Goal: Task Accomplishment & Management: Complete application form

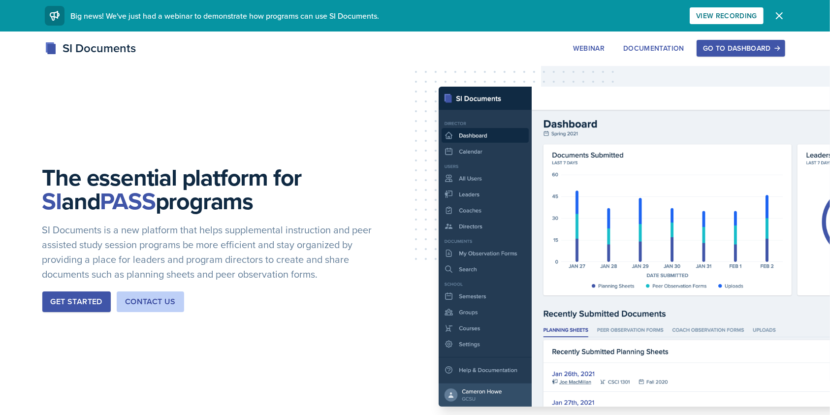
click at [732, 47] on div "Go to Dashboard" at bounding box center [741, 48] width 76 height 8
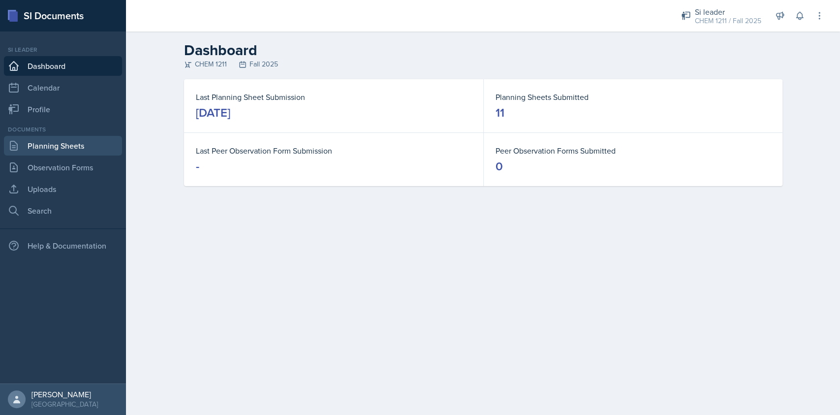
click at [59, 148] on link "Planning Sheets" at bounding box center [63, 146] width 118 height 20
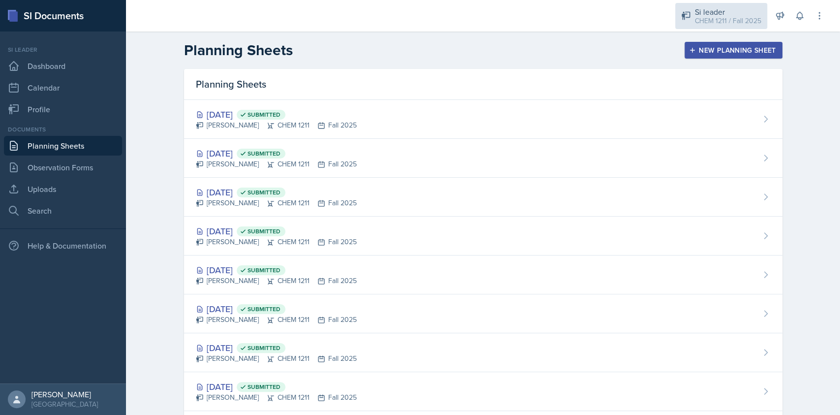
click at [752, 19] on div "CHEM 1211 / Fall 2025" at bounding box center [728, 21] width 66 height 10
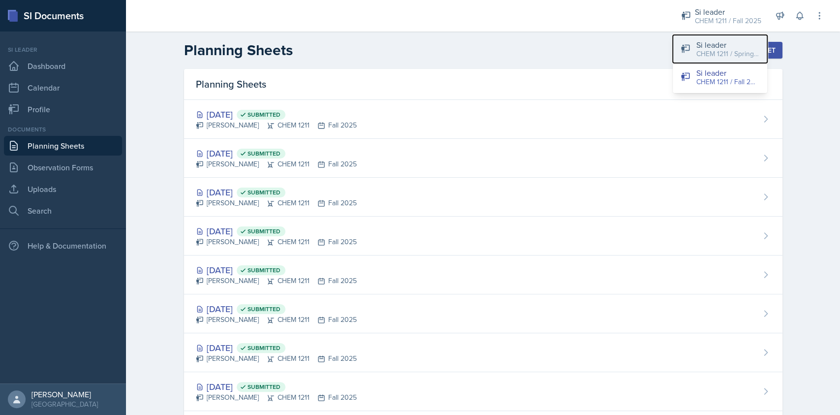
click at [715, 43] on div "Si leader" at bounding box center [727, 45] width 63 height 12
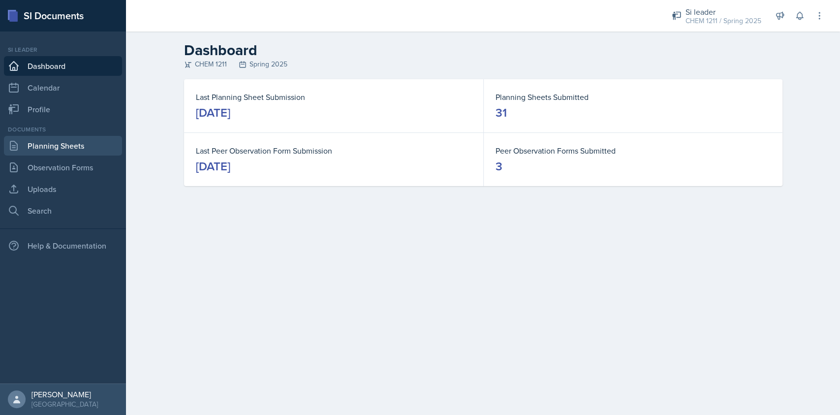
click at [70, 153] on link "Planning Sheets" at bounding box center [63, 146] width 118 height 20
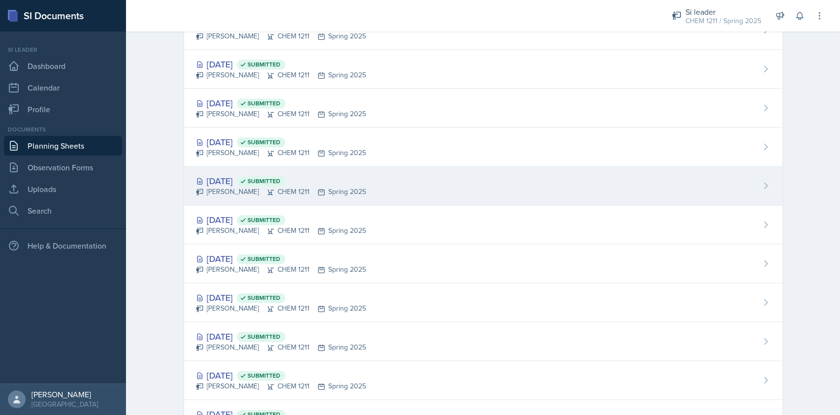
scroll to position [749, 0]
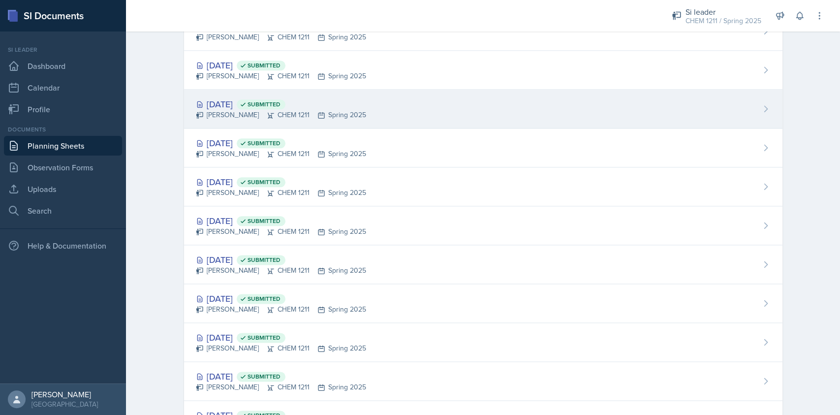
click at [259, 110] on div "Derek Zochowski CHEM 1211 Spring 2025" at bounding box center [281, 115] width 170 height 10
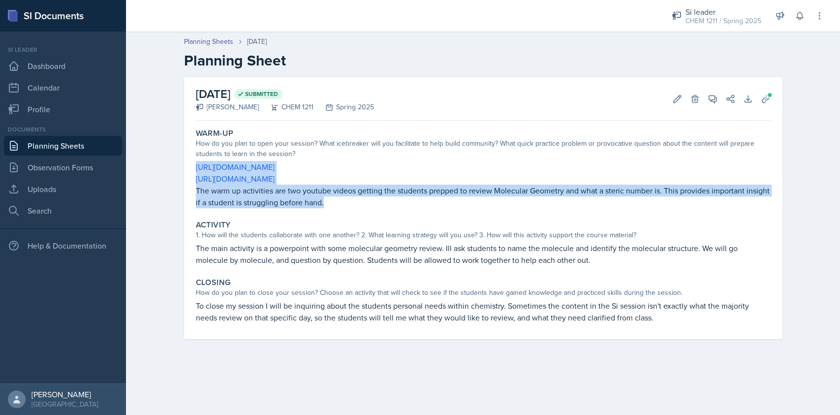
drag, startPoint x: 191, startPoint y: 162, endPoint x: 362, endPoint y: 208, distance: 176.1
click at [362, 208] on div "Warm-Up How do you plan to open your session? What icebreaker will you facilita…" at bounding box center [483, 168] width 583 height 88
copy div "[URL][DOMAIN_NAME] [URL][DOMAIN_NAME] The warm up activities are two youtube vi…"
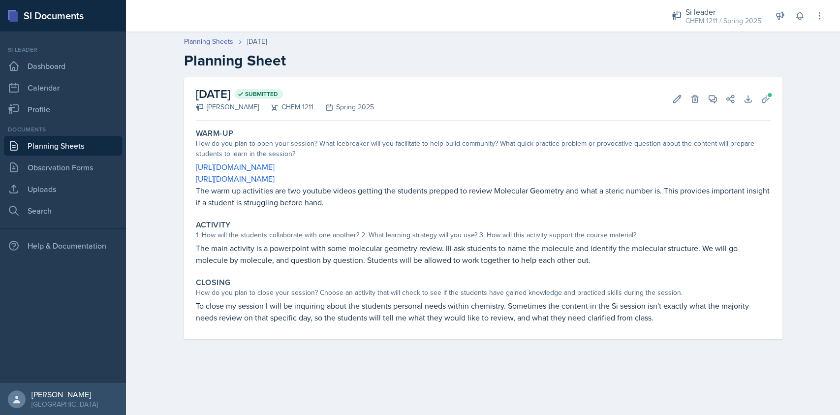
click at [209, 249] on p "The main activity is a powerpoint with some molecular geometry review. Ill ask …" at bounding box center [483, 254] width 575 height 24
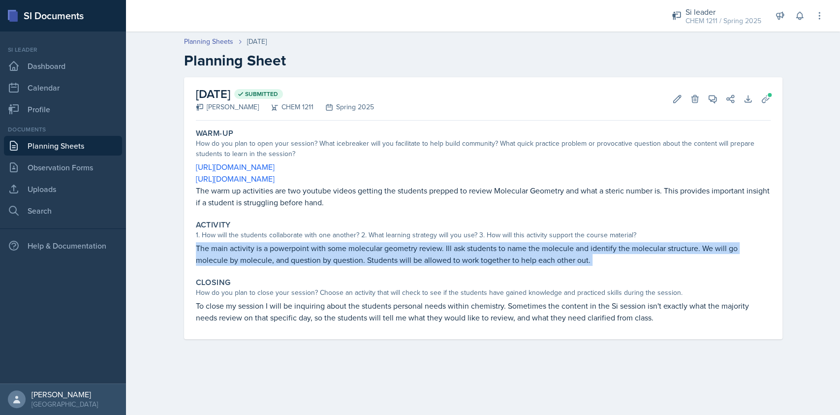
click at [209, 249] on p "The main activity is a powerpoint with some molecular geometry review. Ill ask …" at bounding box center [483, 254] width 575 height 24
copy div "The main activity is a powerpoint with some molecular geometry review. Ill ask …"
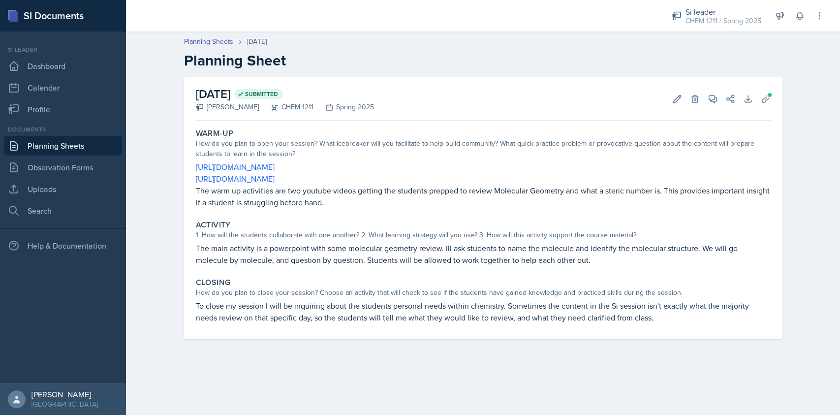
click at [268, 309] on p "To close my session I will be inquiring about the students personal needs withi…" at bounding box center [483, 312] width 575 height 24
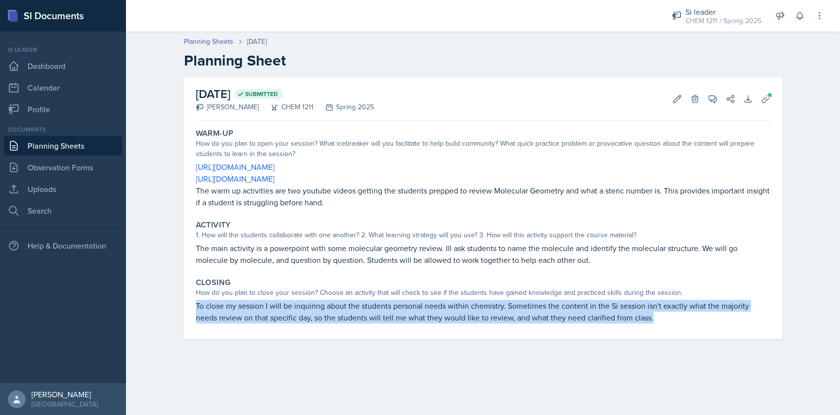
click at [268, 309] on p "To close my session I will be inquiring about the students personal needs withi…" at bounding box center [483, 312] width 575 height 24
click at [752, 95] on icon at bounding box center [748, 99] width 10 height 10
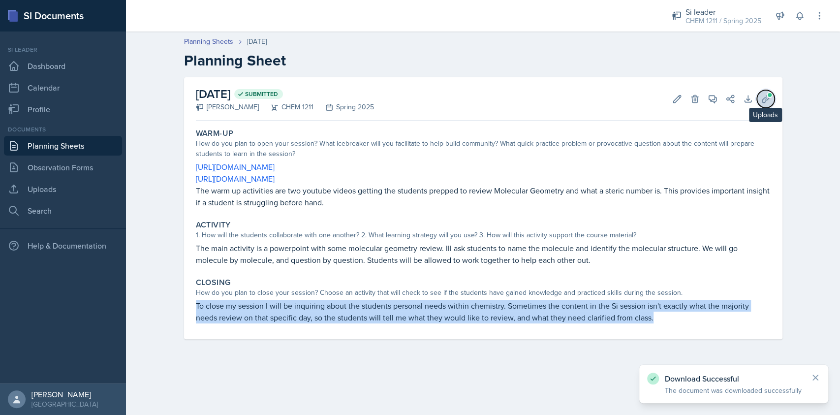
click at [761, 96] on icon at bounding box center [766, 99] width 10 height 10
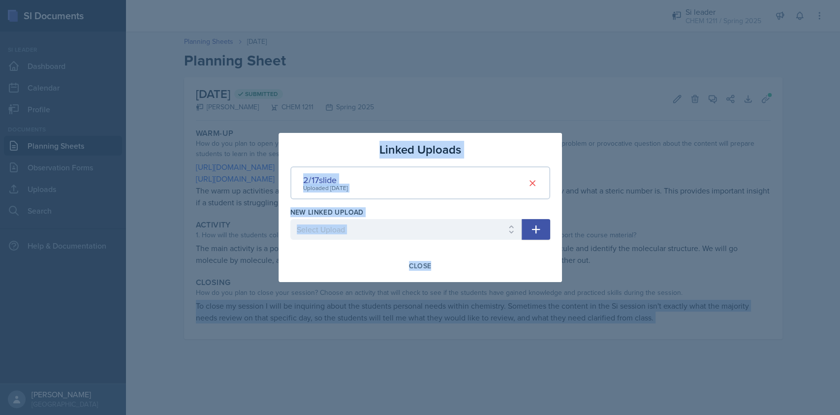
click at [435, 210] on div "New Linked Upload" at bounding box center [405, 212] width 231 height 10
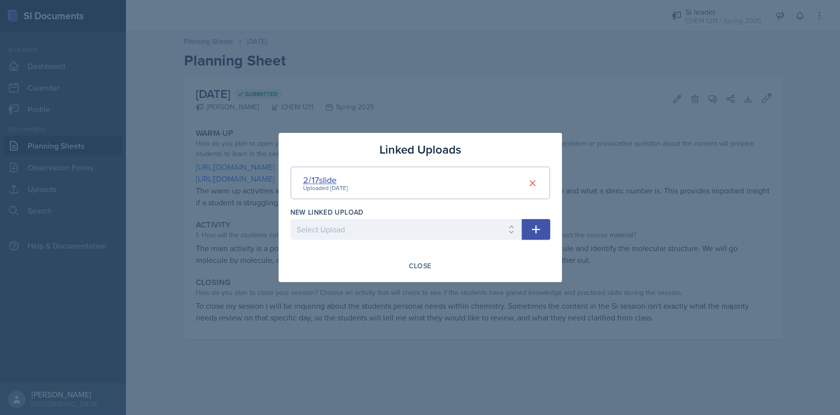
click at [338, 179] on div "2/17slide" at bounding box center [325, 179] width 45 height 13
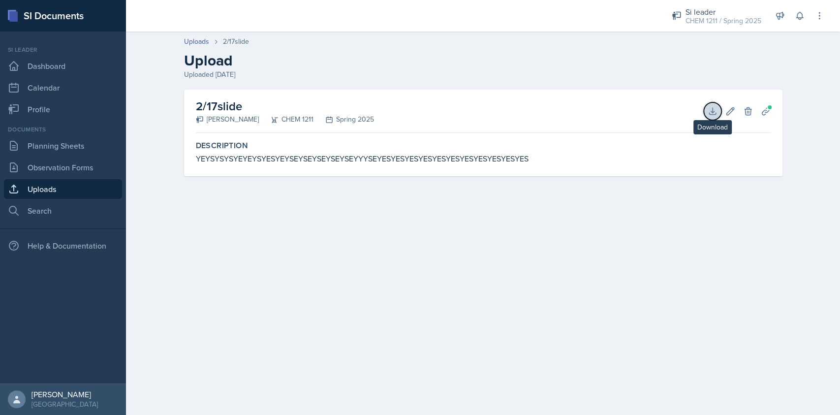
click at [713, 113] on icon at bounding box center [712, 111] width 10 height 10
click at [75, 150] on link "Planning Sheets" at bounding box center [63, 146] width 118 height 20
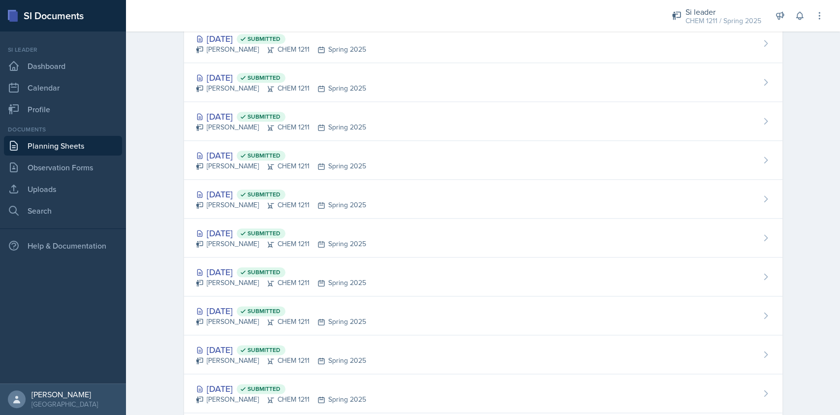
scroll to position [651, 0]
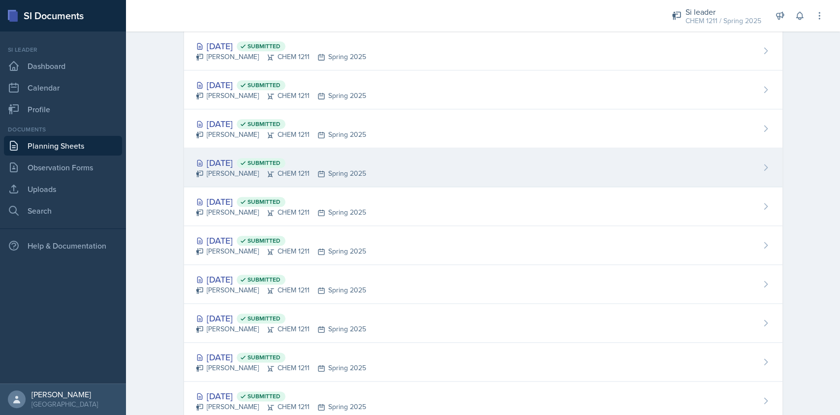
click at [387, 171] on div "Feb 19th, 2025 Submitted Derek Zochowski CHEM 1211 Spring 2025" at bounding box center [483, 167] width 598 height 39
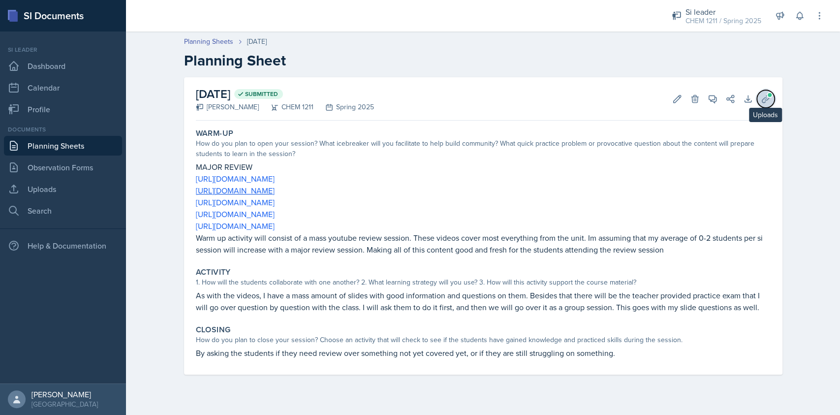
click at [768, 95] on span at bounding box center [770, 95] width 6 height 6
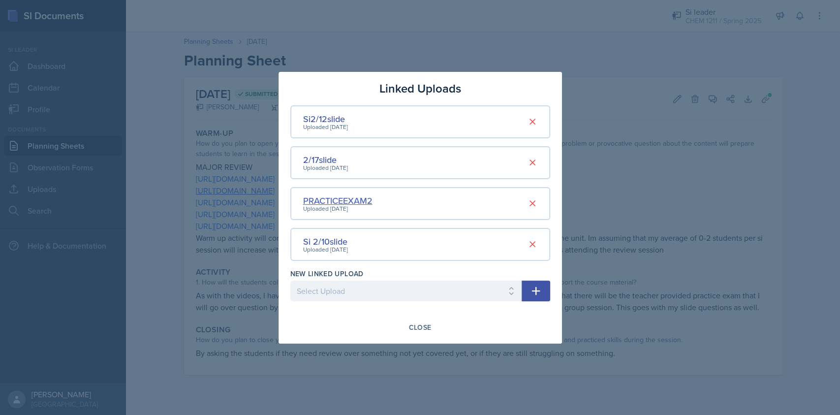
click at [350, 195] on div "PRACTICEEXAM2" at bounding box center [337, 200] width 69 height 13
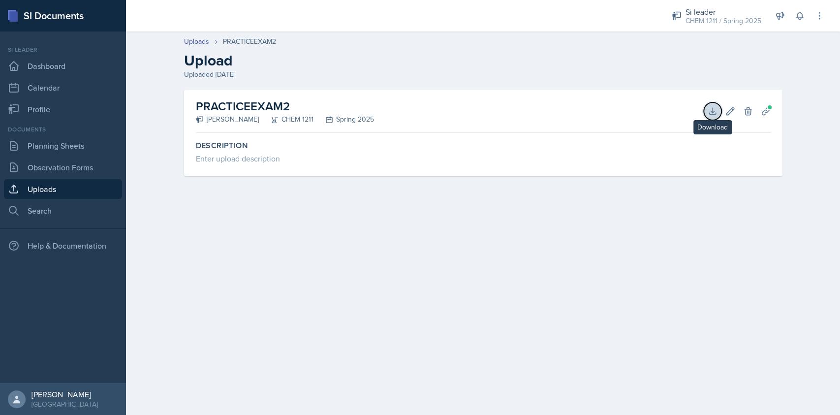
click at [708, 112] on icon at bounding box center [712, 111] width 10 height 10
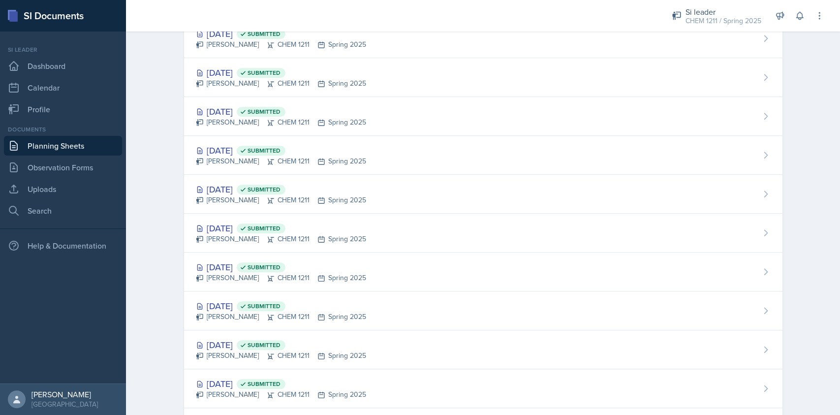
scroll to position [606, 0]
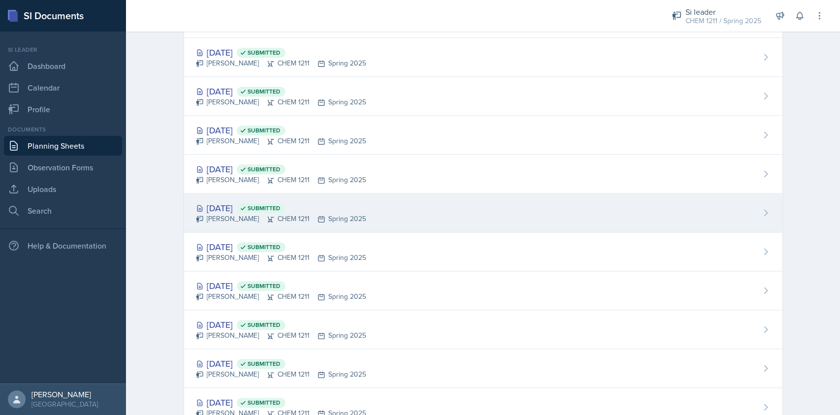
click at [353, 215] on div "Derek Zochowski CHEM 1211 Spring 2025" at bounding box center [281, 219] width 170 height 10
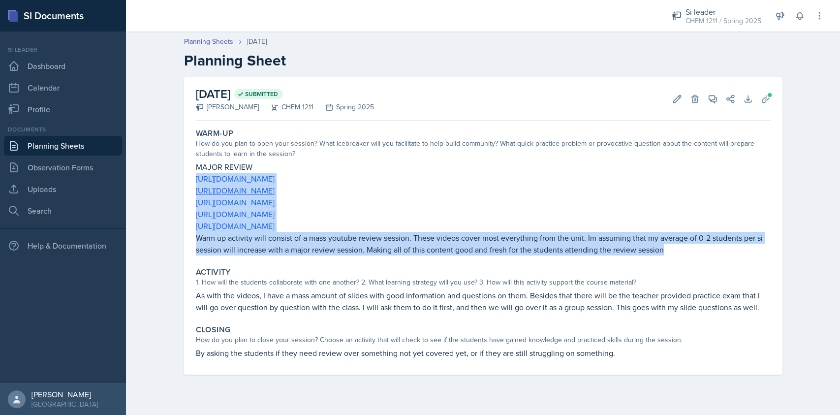
drag, startPoint x: 191, startPoint y: 175, endPoint x: 670, endPoint y: 251, distance: 484.2
click at [670, 251] on div "Warm-Up How do you plan to open your session? What icebreaker will you facilita…" at bounding box center [483, 191] width 583 height 135
copy div "https://www.youtube.com/watch?v=Q9-JjyAEqnU https://www.youtube.com/watch?v=BTP…"
click at [630, 245] on p "Warm up activity will consist of a mass youtube review session. These videos co…" at bounding box center [483, 244] width 575 height 24
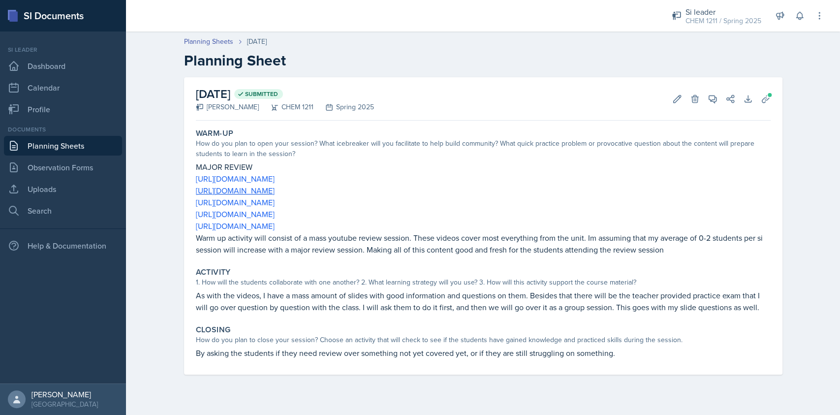
click at [297, 301] on p "As with the videos, I have a mass amount of slides with good information and qu…" at bounding box center [483, 301] width 575 height 24
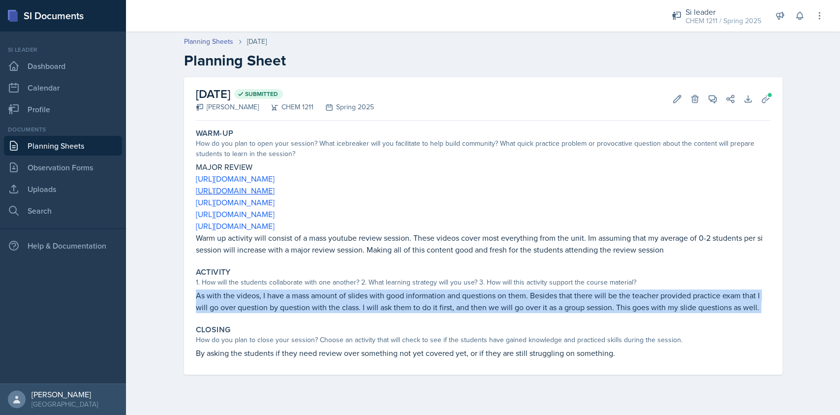
click at [297, 301] on p "As with the videos, I have a mass amount of slides with good information and qu…" at bounding box center [483, 301] width 575 height 24
copy div "As with the videos, I have a mass amount of slides with good information and qu…"
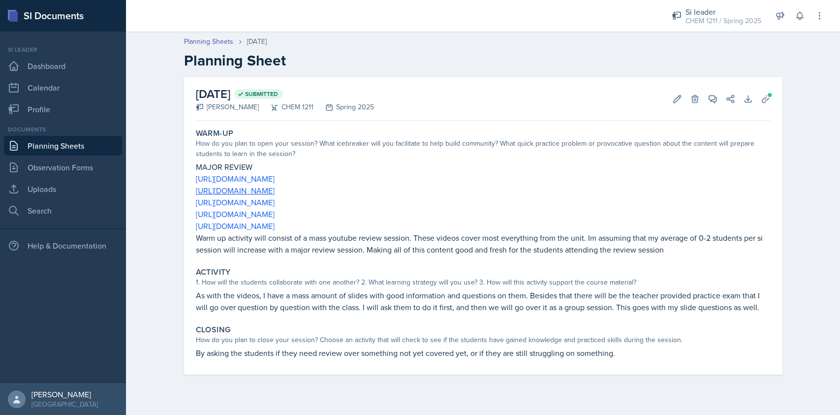
click at [367, 356] on p "By asking the students if they need review over something not yet covered yet, …" at bounding box center [483, 353] width 575 height 12
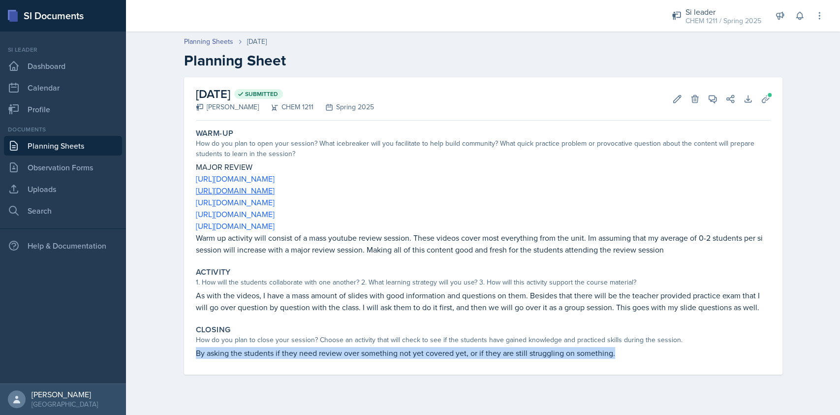
click at [367, 356] on p "By asking the students if they need review over something not yet covered yet, …" at bounding box center [483, 353] width 575 height 12
copy div "By asking the students if they need review over something not yet covered yet, …"
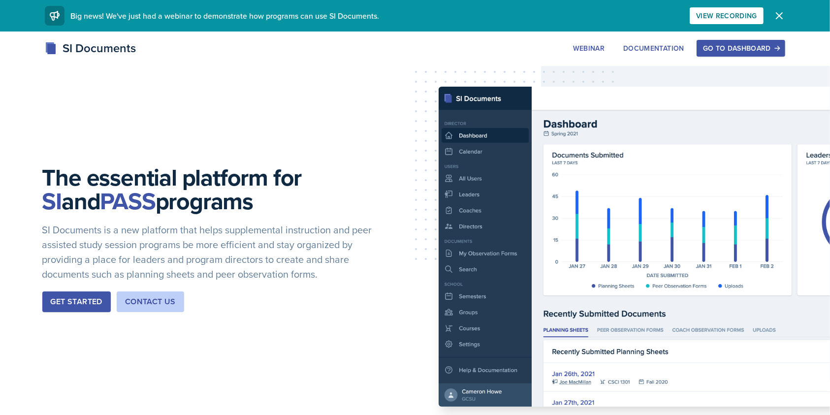
click at [722, 51] on div "Go to Dashboard" at bounding box center [741, 48] width 76 height 8
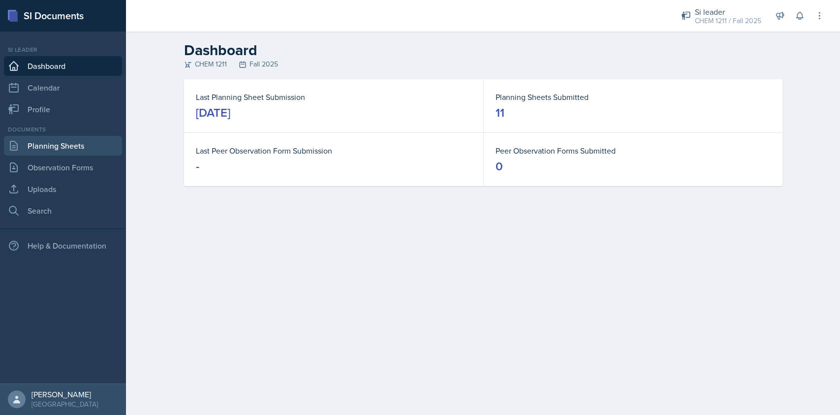
click at [81, 142] on link "Planning Sheets" at bounding box center [63, 146] width 118 height 20
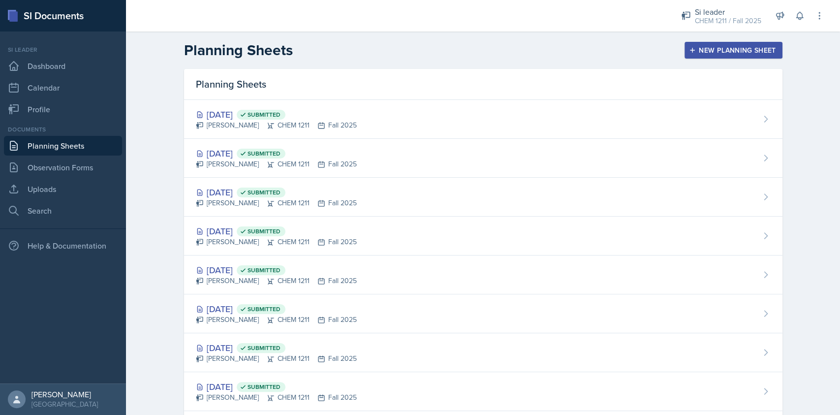
click at [690, 50] on icon "button" at bounding box center [692, 50] width 5 height 5
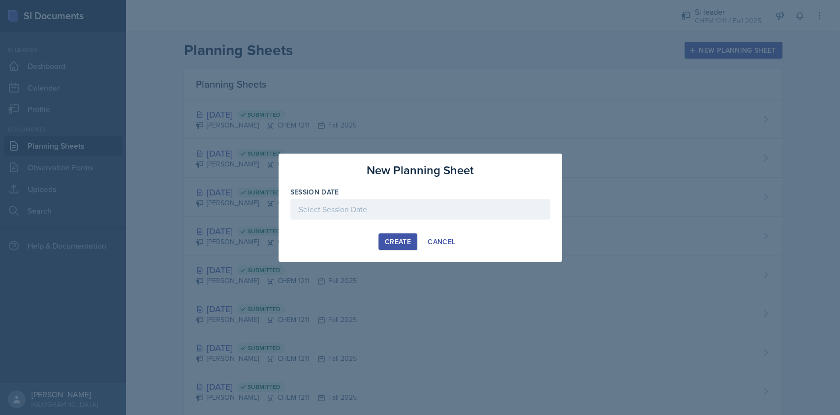
click at [440, 199] on div at bounding box center [420, 209] width 260 height 21
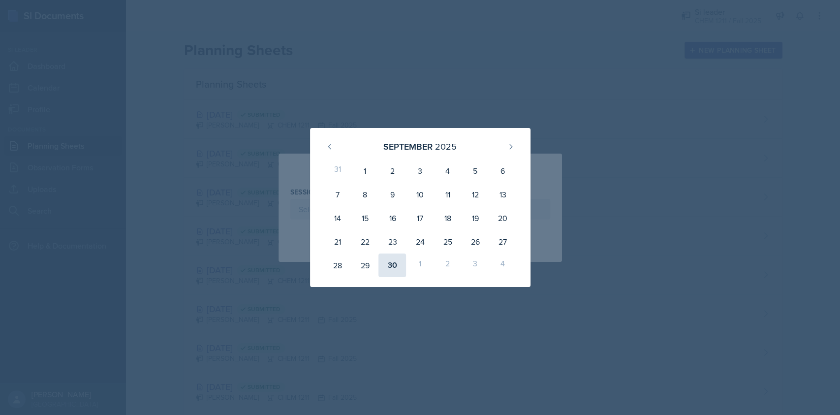
click at [394, 269] on div "30" at bounding box center [392, 265] width 28 height 24
type input "[DATE]"
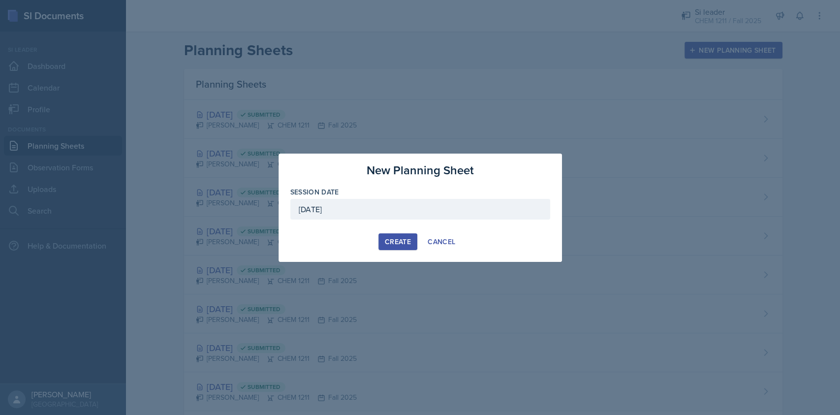
click at [388, 243] on div "Create" at bounding box center [398, 242] width 26 height 8
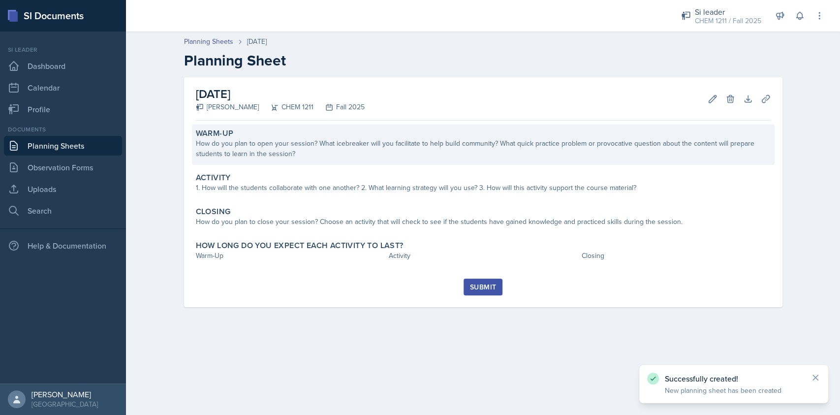
click at [352, 154] on div "How do you plan to open your session? What icebreaker will you facilitate to he…" at bounding box center [483, 148] width 575 height 21
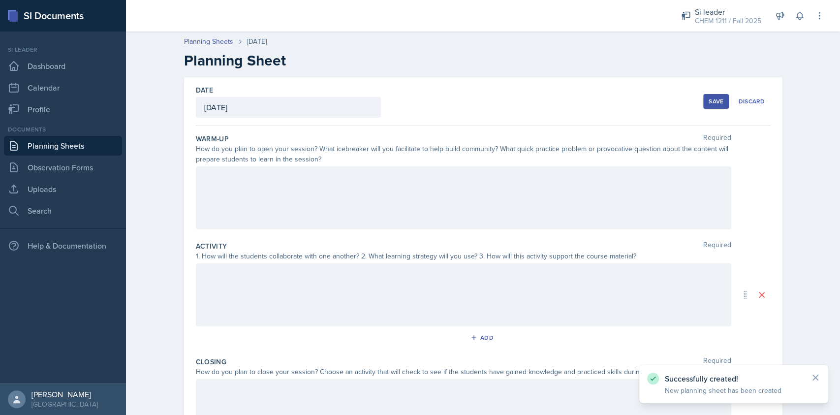
click at [351, 177] on div at bounding box center [463, 197] width 535 height 63
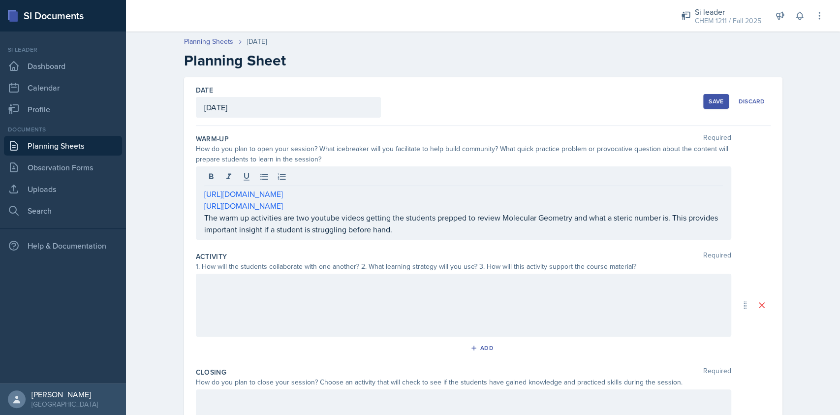
click at [272, 308] on div at bounding box center [463, 305] width 535 height 63
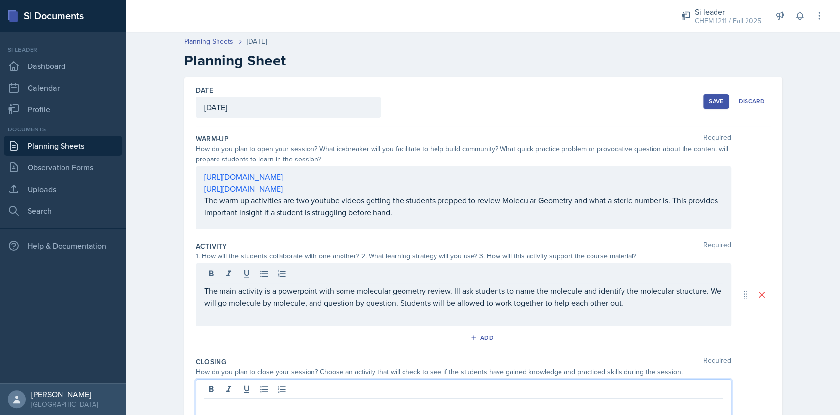
click at [335, 386] on div at bounding box center [463, 410] width 535 height 63
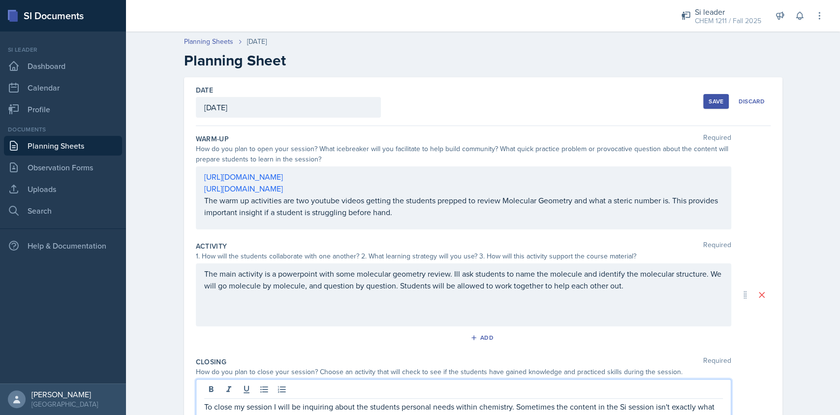
scroll to position [11, 0]
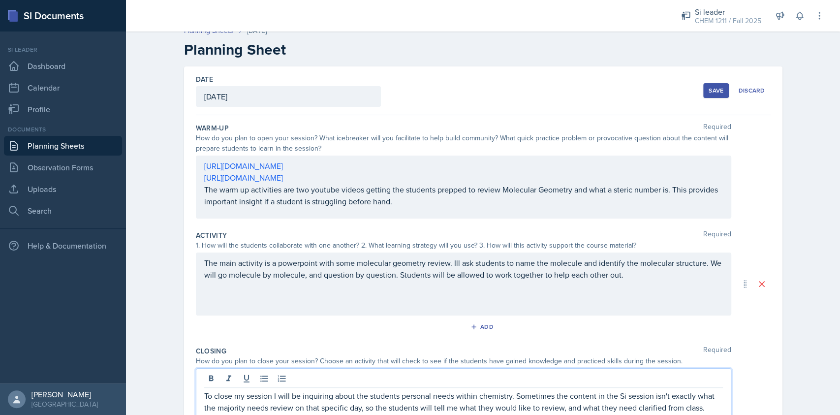
click at [713, 87] on div "Save" at bounding box center [715, 91] width 15 height 8
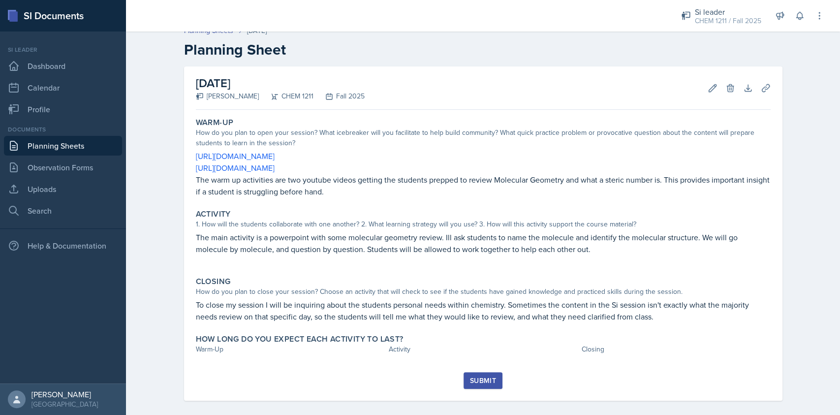
click at [62, 144] on link "Planning Sheets" at bounding box center [63, 146] width 118 height 20
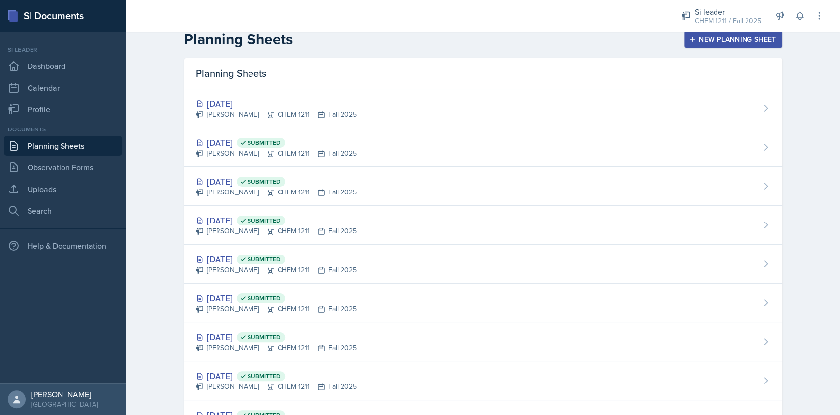
click at [705, 36] on div "New Planning Sheet" at bounding box center [733, 39] width 85 height 8
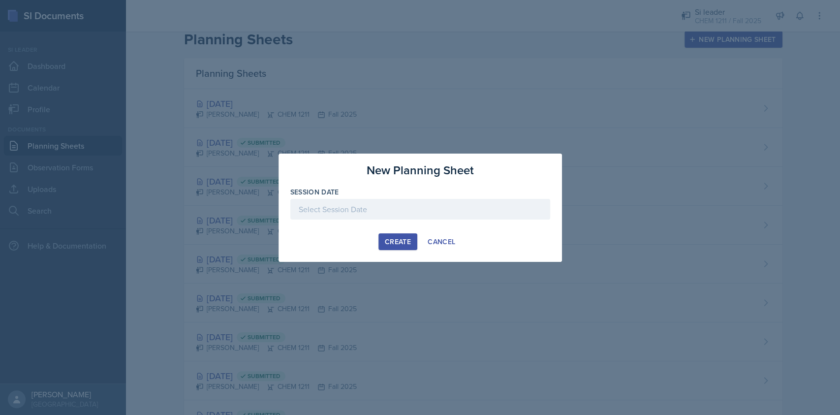
click at [414, 210] on div at bounding box center [420, 209] width 260 height 21
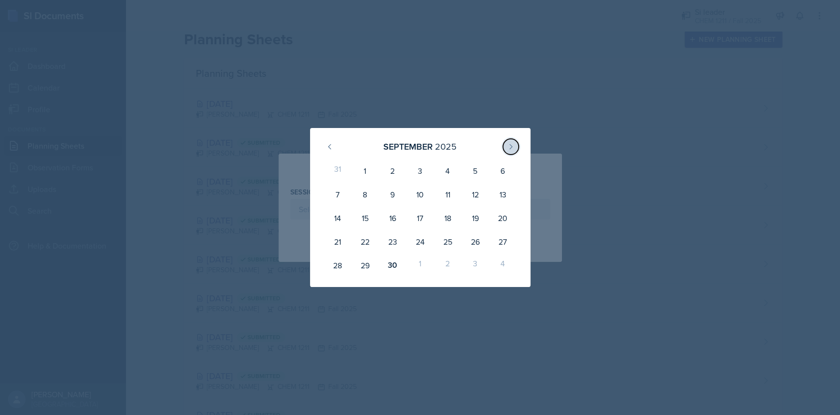
click at [514, 148] on button at bounding box center [511, 147] width 16 height 16
click at [453, 175] on div "2" at bounding box center [447, 171] width 28 height 24
type input "[DATE]"
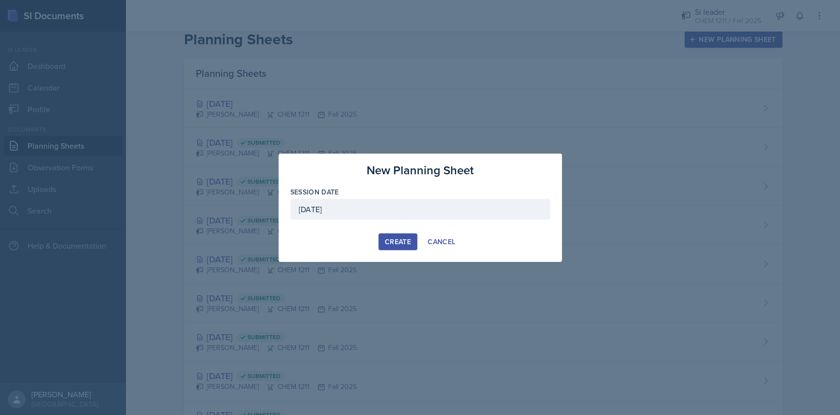
click at [395, 240] on div "Create" at bounding box center [398, 242] width 26 height 8
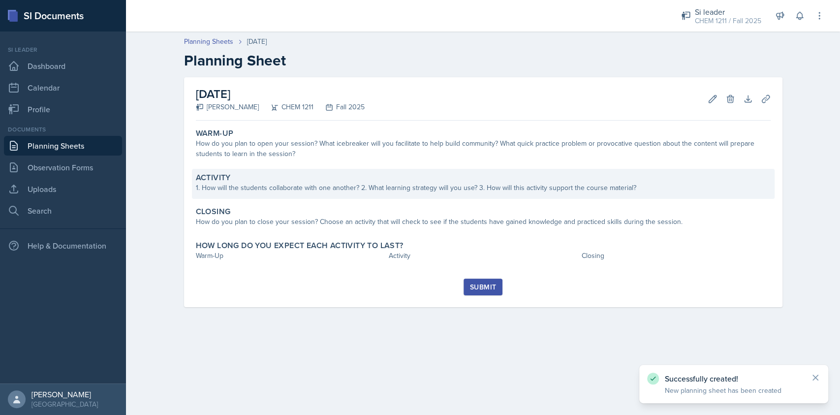
click at [325, 173] on div "Activity" at bounding box center [483, 178] width 575 height 10
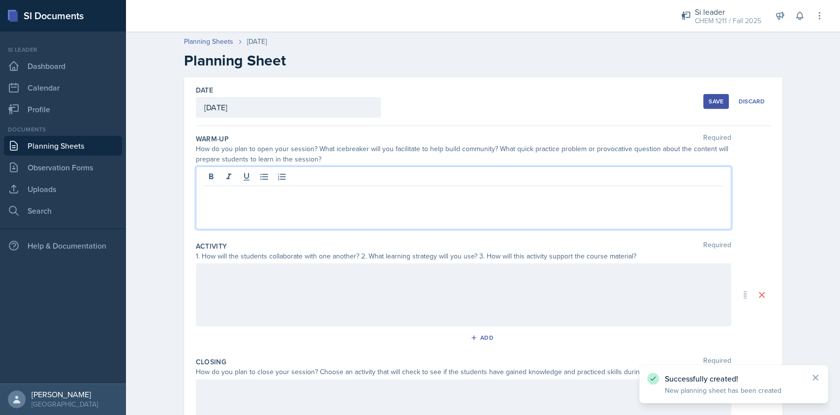
click at [325, 173] on div at bounding box center [463, 197] width 535 height 63
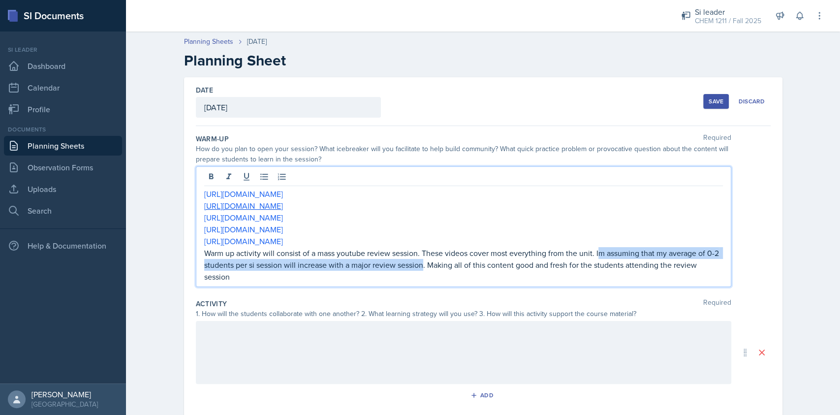
drag, startPoint x: 417, startPoint y: 266, endPoint x: 595, endPoint y: 248, distance: 179.5
click at [595, 248] on p "Warm up activity will consist of a mass youtube review session. These videos co…" at bounding box center [463, 264] width 519 height 35
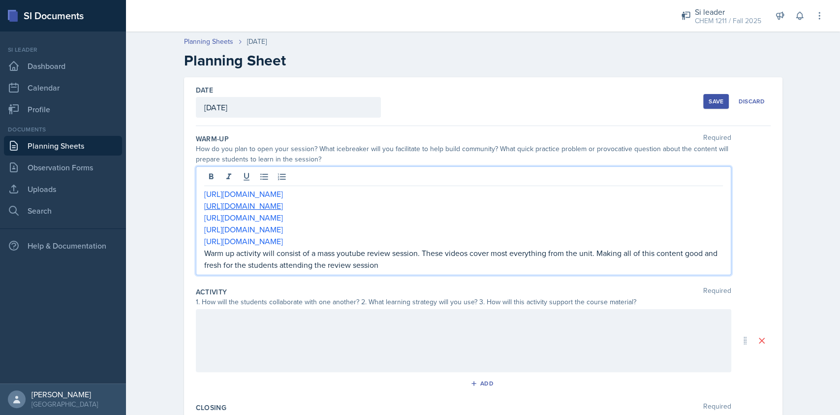
click at [598, 262] on p "Warm up activity will consist of a mass youtube review session. These videos co…" at bounding box center [463, 259] width 519 height 24
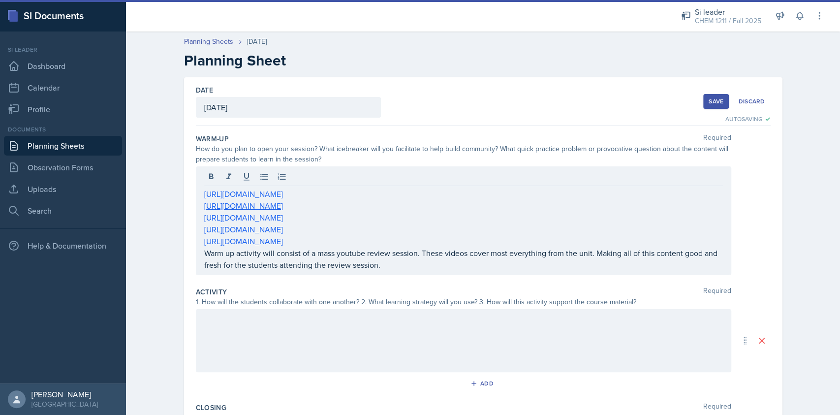
click at [278, 350] on div at bounding box center [463, 340] width 535 height 63
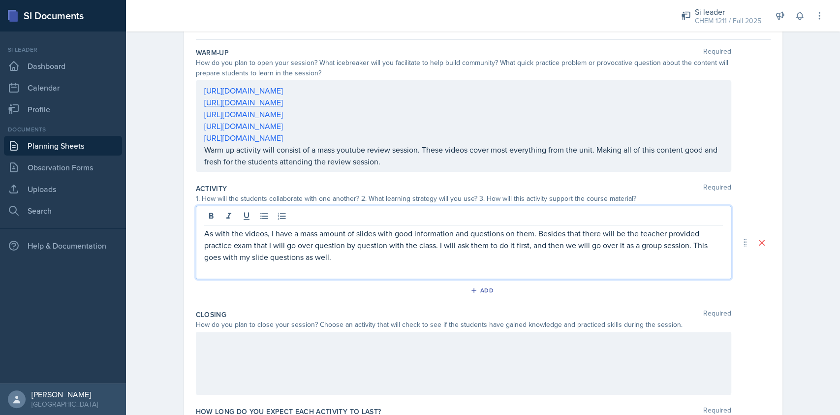
click at [336, 367] on div at bounding box center [463, 363] width 535 height 63
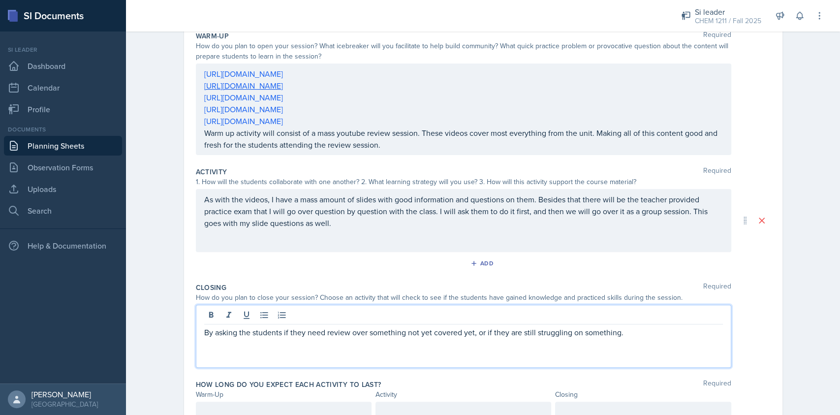
scroll to position [149, 0]
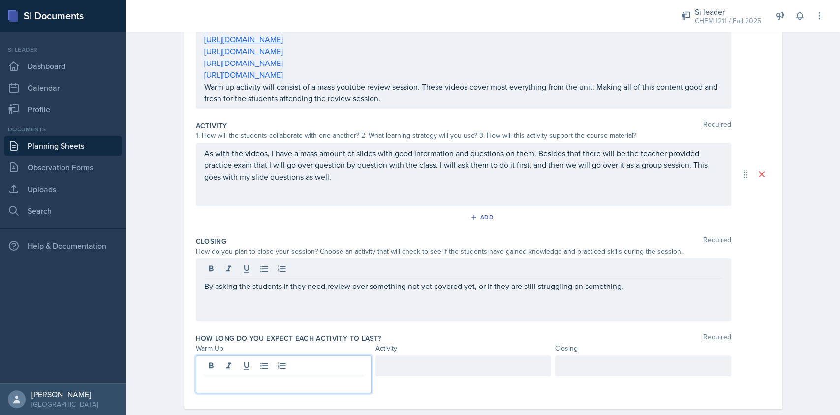
click at [267, 377] on p at bounding box center [283, 383] width 159 height 12
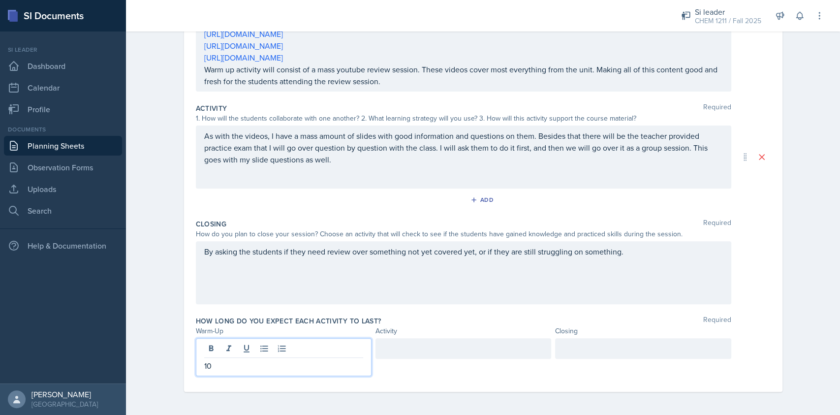
click at [417, 350] on div at bounding box center [463, 348] width 176 height 21
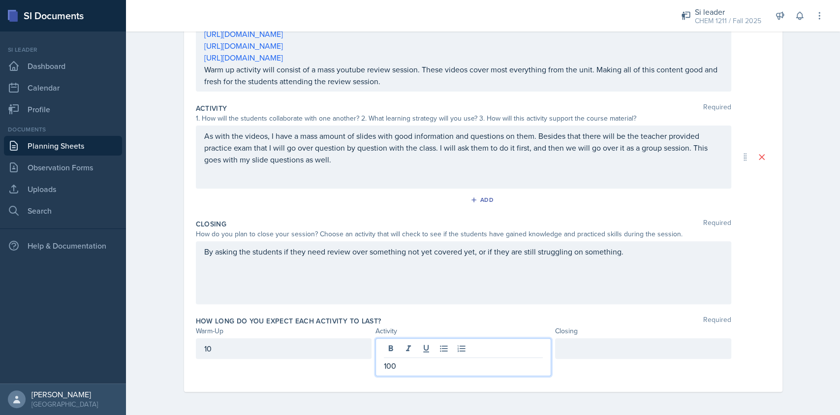
click at [586, 352] on div at bounding box center [643, 348] width 176 height 21
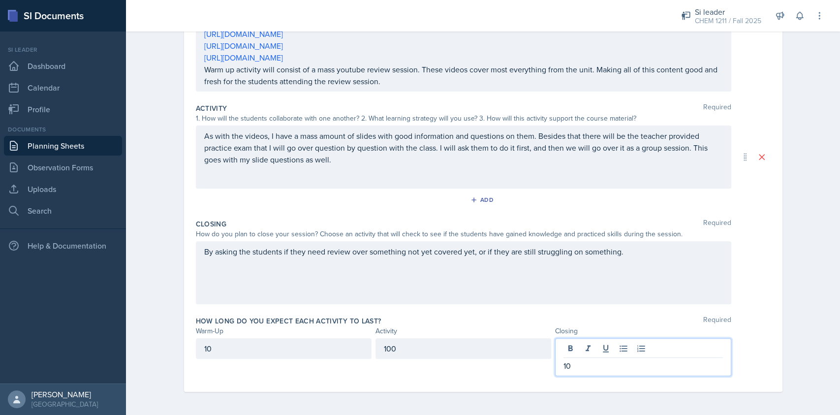
scroll to position [0, 0]
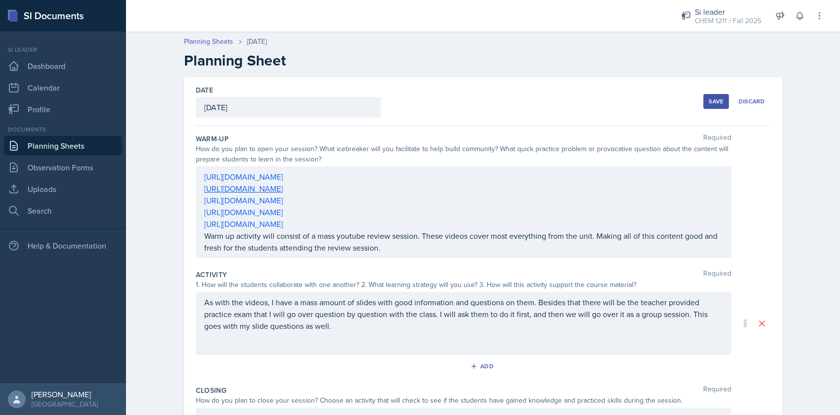
click at [450, 250] on p "Warm up activity will consist of a mass youtube review session. These videos co…" at bounding box center [463, 242] width 519 height 24
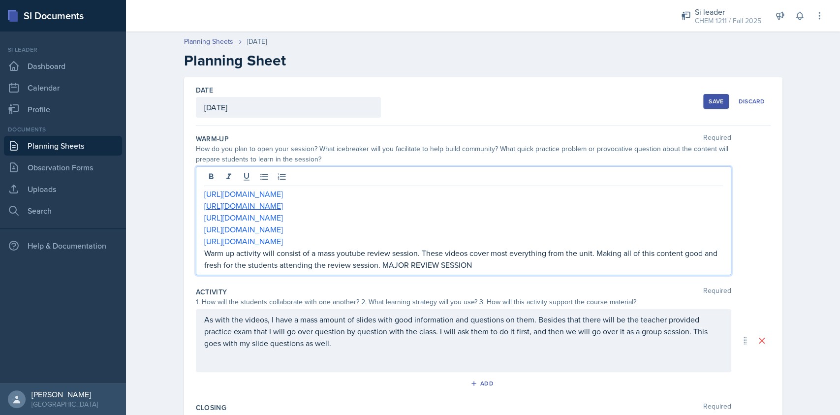
click at [708, 103] on div "Save" at bounding box center [715, 101] width 15 height 8
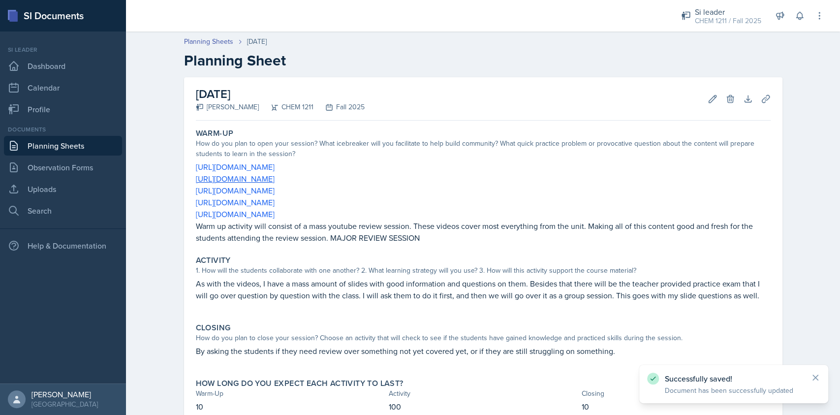
click at [560, 102] on div "[DATE] [PERSON_NAME] CHEM 1211 Fall 2025 Edit Delete Download Uploads Autosaving" at bounding box center [483, 98] width 575 height 43
click at [96, 146] on link "Planning Sheets" at bounding box center [63, 146] width 118 height 20
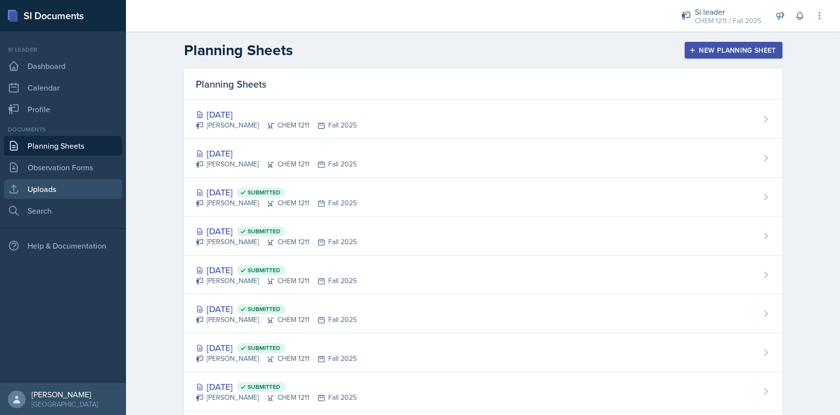
click at [43, 191] on link "Uploads" at bounding box center [63, 189] width 118 height 20
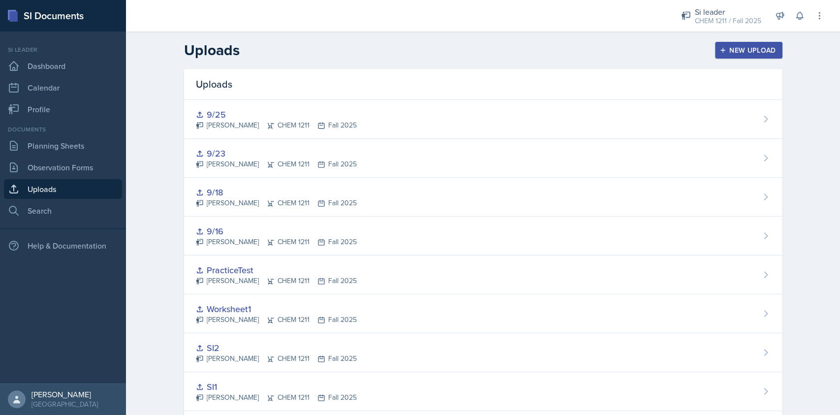
click at [727, 62] on header "Uploads New Upload" at bounding box center [483, 49] width 714 height 37
click at [720, 49] on icon "button" at bounding box center [722, 50] width 7 height 7
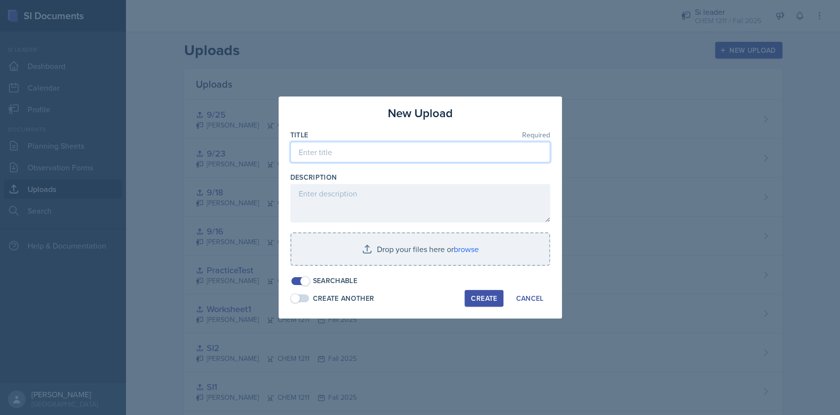
click at [379, 152] on input at bounding box center [420, 152] width 260 height 21
type input "9/30"
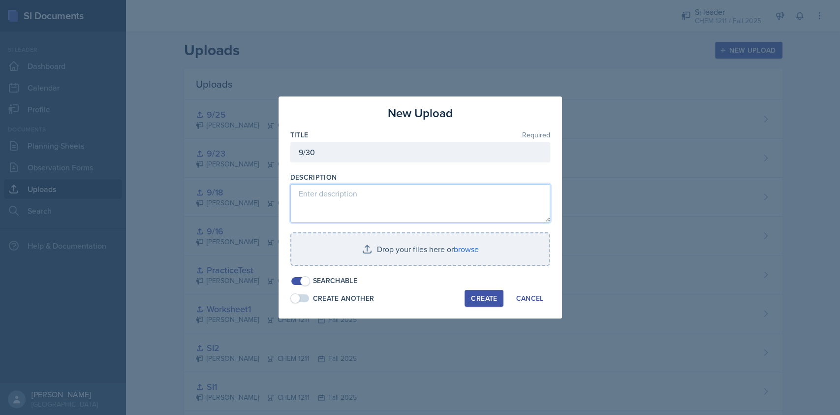
click at [400, 202] on textarea at bounding box center [420, 203] width 260 height 38
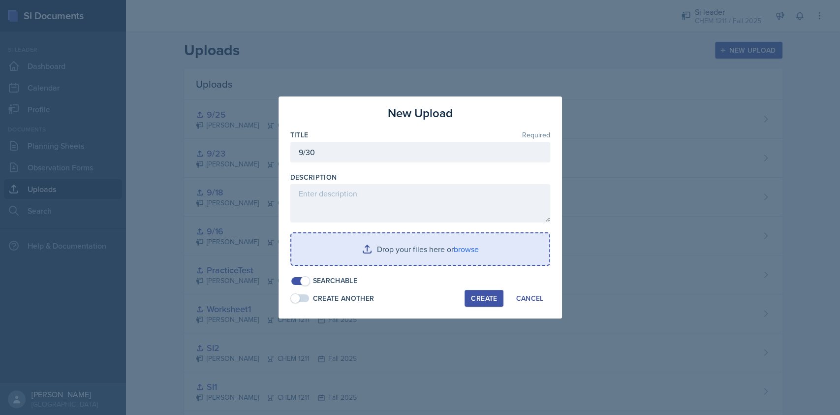
click at [461, 248] on input "file" at bounding box center [420, 248] width 258 height 31
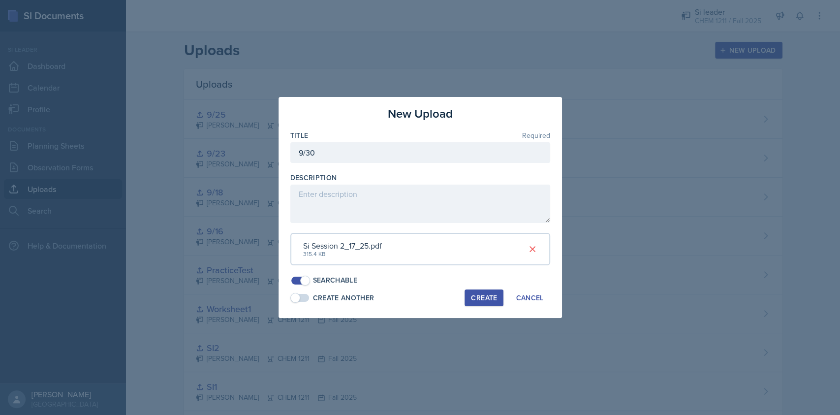
click at [472, 300] on div "Create" at bounding box center [484, 298] width 26 height 8
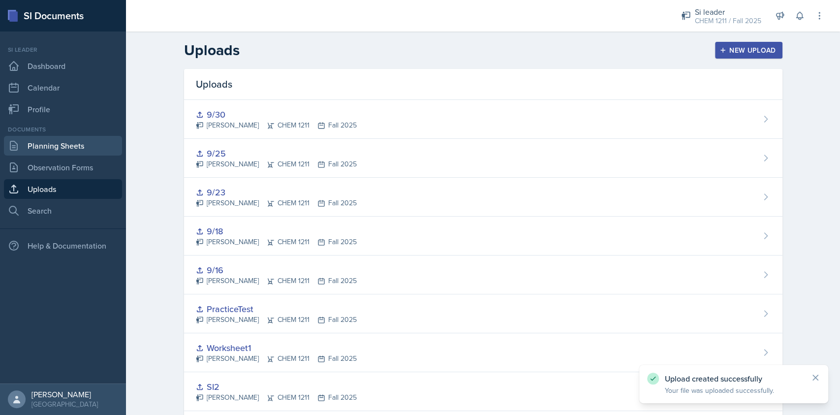
click at [53, 142] on link "Planning Sheets" at bounding box center [63, 146] width 118 height 20
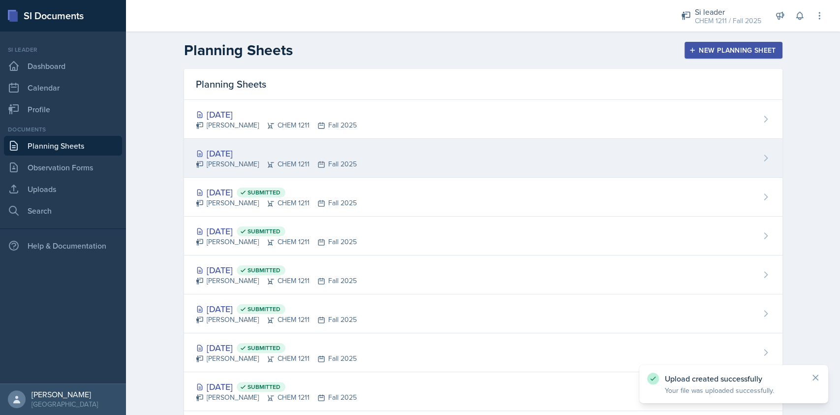
click at [347, 152] on div "[DATE]" at bounding box center [276, 153] width 161 height 13
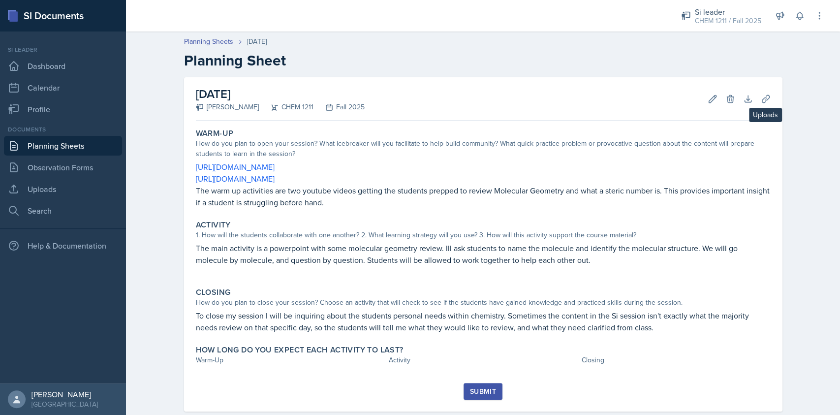
click at [769, 97] on div "[DATE] [PERSON_NAME] CHEM 1211 Fall 2025 Edit Delete Download Uploads Autosavin…" at bounding box center [483, 244] width 598 height 334
click at [764, 96] on icon at bounding box center [765, 98] width 7 height 7
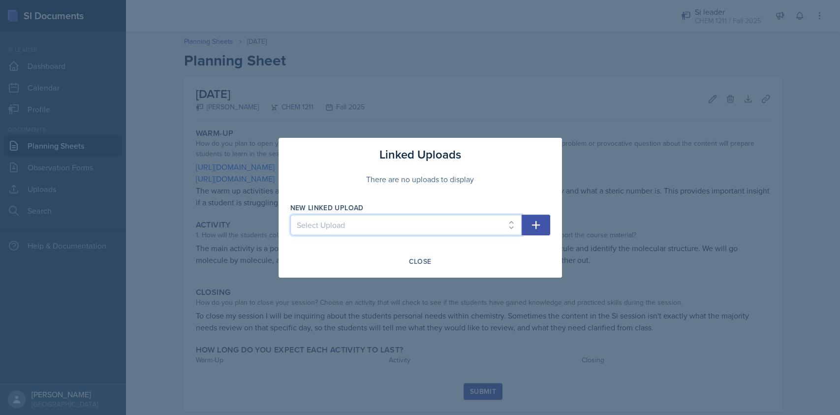
click at [403, 216] on select "Select Upload SI2 8/15 SI1 Worksheet1 PracticeTest 9/16 9/18 9/23 9/25 9/30" at bounding box center [405, 225] width 231 height 21
select select "906ecde3-0599-4a2b-8372-77b28a56243a"
click at [290, 215] on select "Select Upload SI2 8/15 SI1 Worksheet1 PracticeTest 9/16 9/18 9/23 9/25 9/30" at bounding box center [405, 225] width 231 height 21
click at [535, 228] on icon "button" at bounding box center [536, 225] width 12 height 12
select select
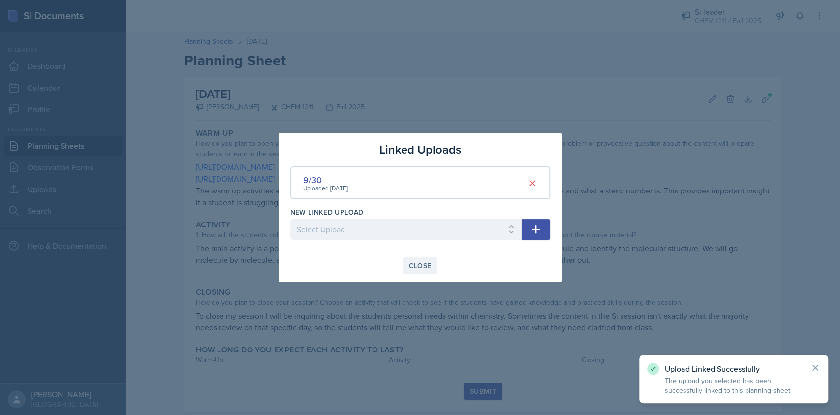
click at [416, 266] on div "Close" at bounding box center [420, 266] width 23 height 8
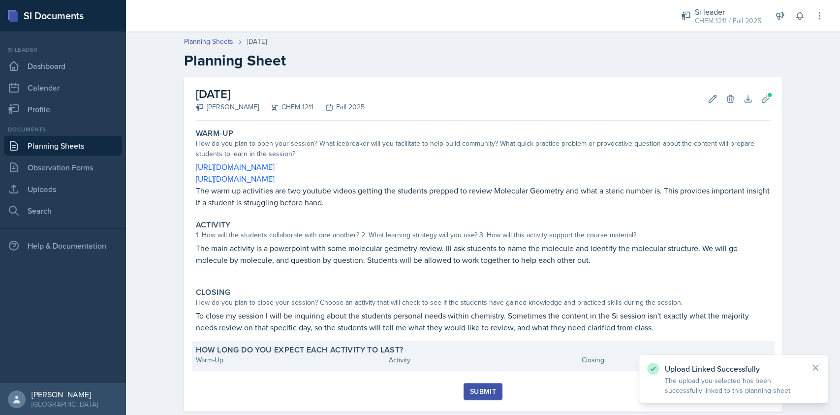
scroll to position [20, 0]
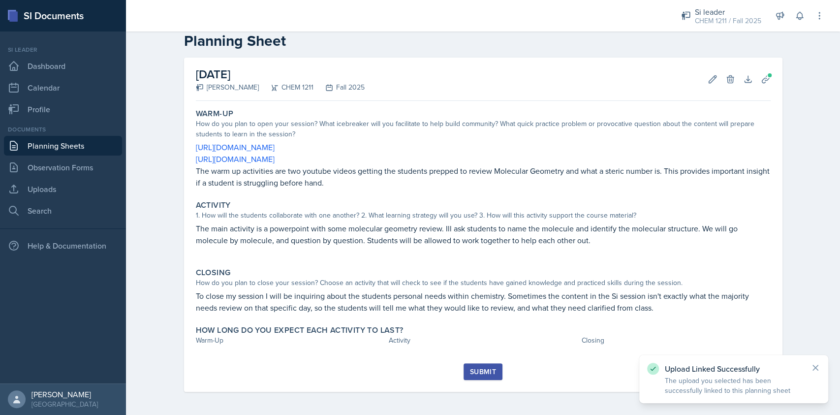
click at [473, 373] on div "Submit" at bounding box center [483, 372] width 26 height 8
click at [247, 351] on div "Warm-Up How do you plan to open your session? What icebreaker will you facilita…" at bounding box center [483, 234] width 575 height 258
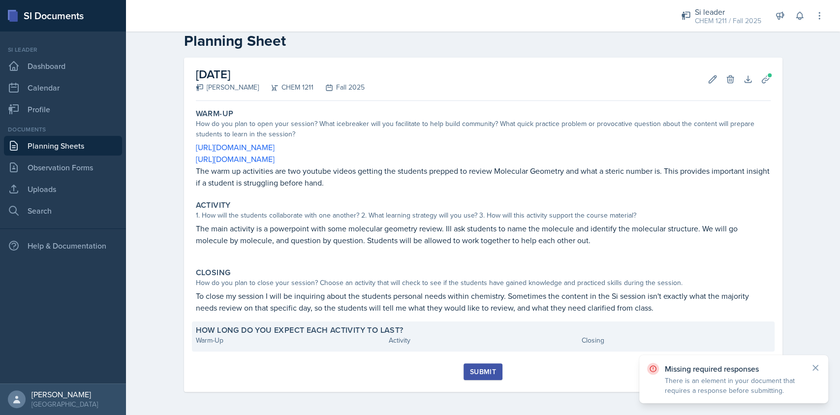
click at [246, 344] on div "Warm-Up" at bounding box center [290, 340] width 189 height 10
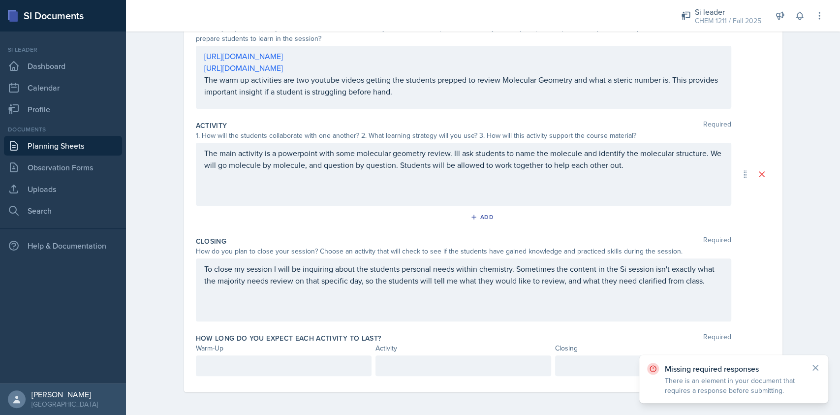
click at [279, 365] on p at bounding box center [283, 366] width 159 height 12
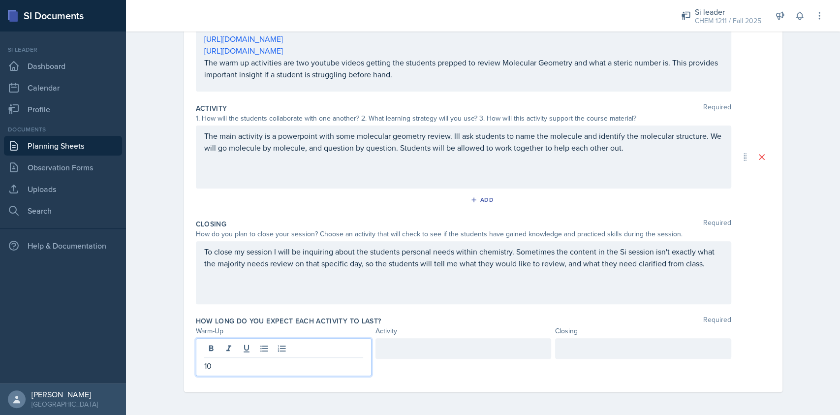
click at [425, 341] on div at bounding box center [463, 348] width 176 height 21
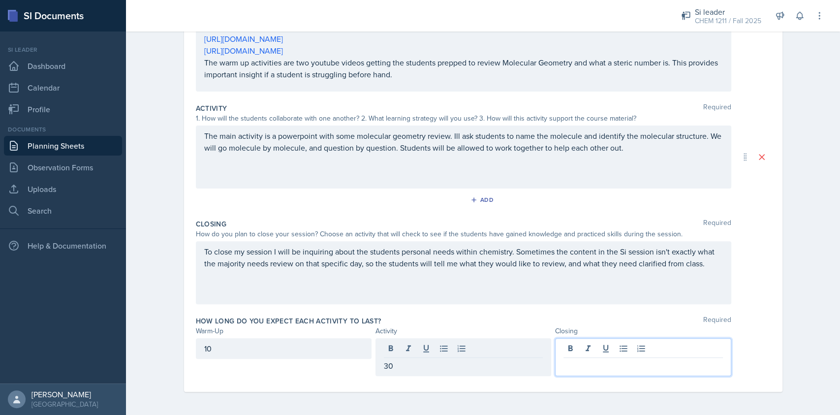
click at [603, 350] on div at bounding box center [643, 357] width 176 height 38
click at [484, 323] on div "How long do you expect each activity to last? Required" at bounding box center [483, 321] width 575 height 10
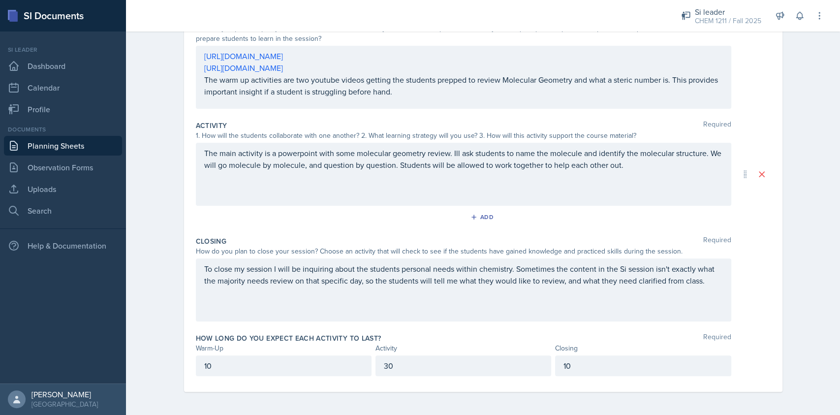
scroll to position [0, 0]
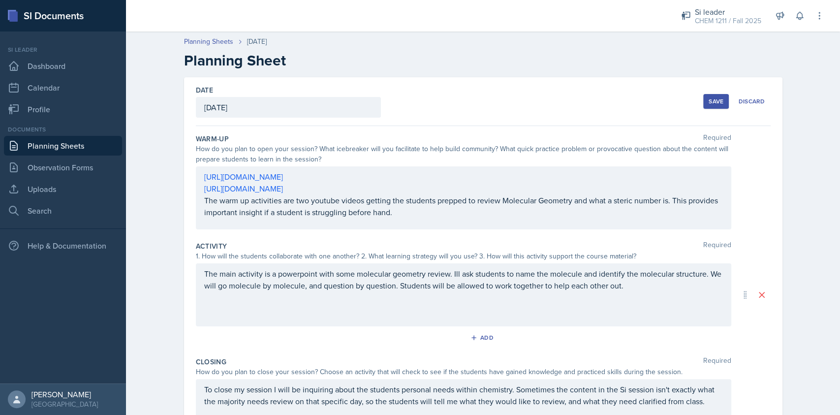
click at [704, 106] on button "Save" at bounding box center [716, 101] width 26 height 15
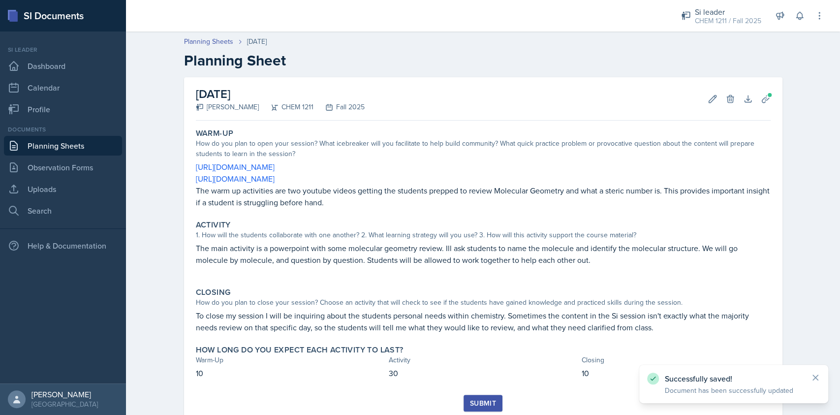
click at [477, 392] on button "Submit" at bounding box center [482, 403] width 39 height 17
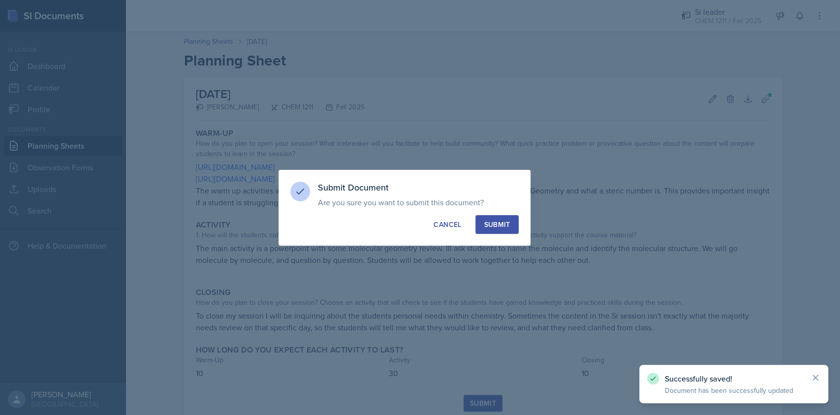
click at [500, 227] on div "Submit" at bounding box center [497, 224] width 26 height 10
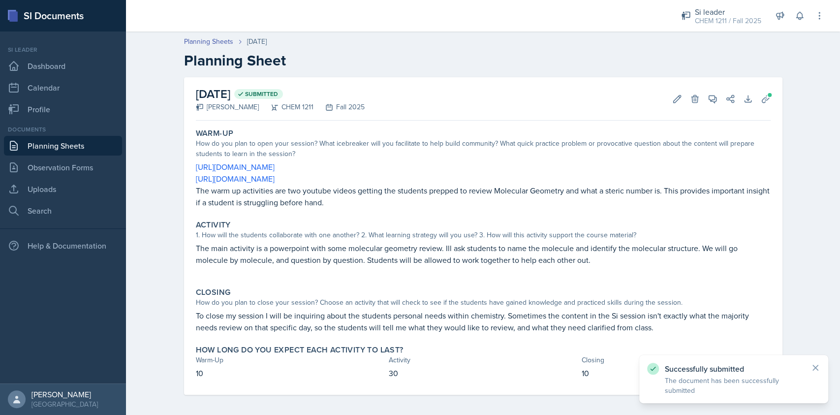
click at [89, 141] on link "Planning Sheets" at bounding box center [63, 146] width 118 height 20
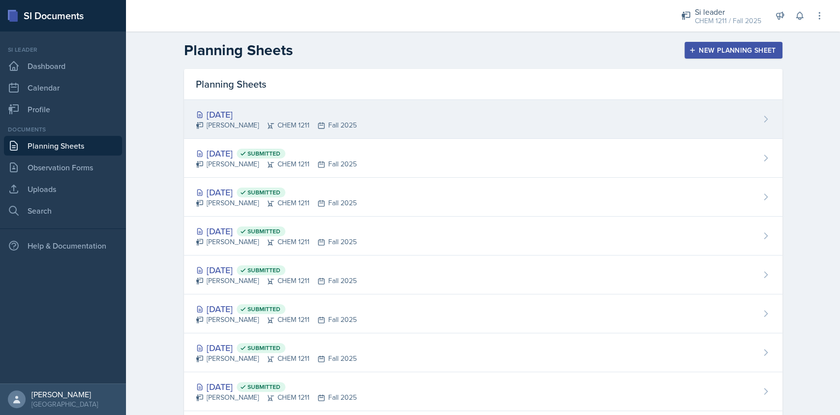
click at [324, 126] on div "[PERSON_NAME] CHEM 1211 Fall 2025" at bounding box center [276, 125] width 161 height 10
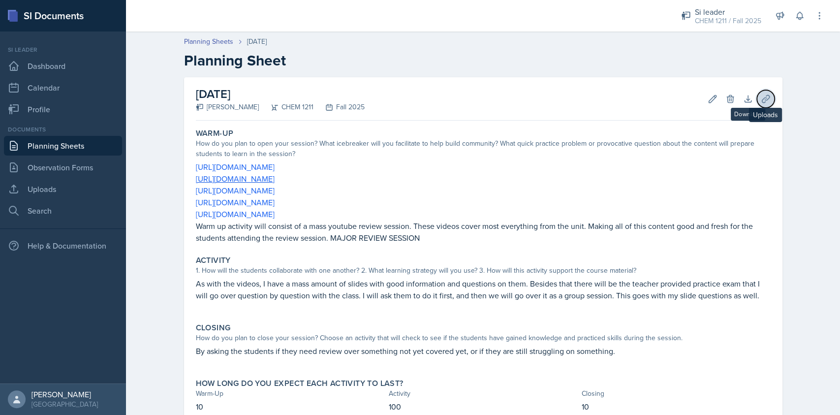
click at [764, 92] on button "Uploads" at bounding box center [766, 99] width 18 height 18
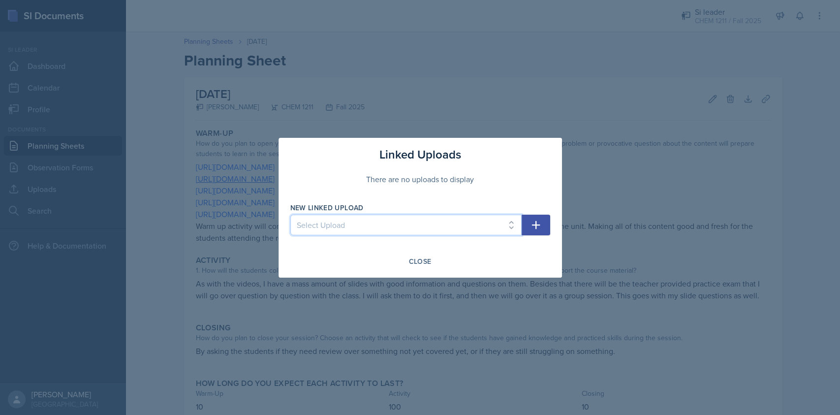
click at [383, 224] on select "Select Upload SI2 8/15 SI1 Worksheet1 PracticeTest 9/16 9/18 9/23 9/25 9/30" at bounding box center [405, 225] width 231 height 21
click at [534, 227] on icon "button" at bounding box center [536, 225] width 12 height 12
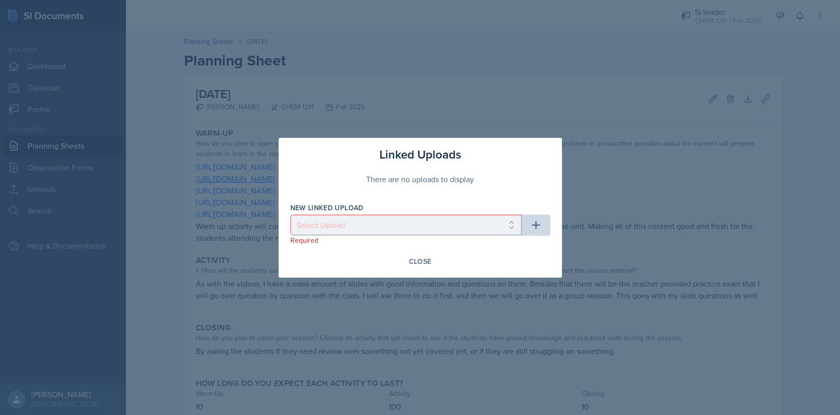
click at [526, 202] on div "Linked Uploads There are no uploads to display New Linked Upload Select Upload …" at bounding box center [419, 208] width 283 height 140
click at [552, 234] on div "Linked Uploads There are no uploads to display New Linked Upload Select Upload …" at bounding box center [419, 208] width 283 height 140
click at [407, 259] on button "Close" at bounding box center [419, 261] width 35 height 17
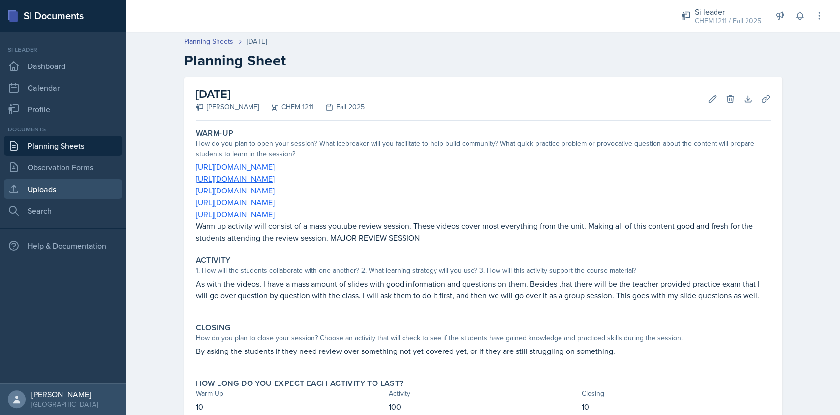
click at [62, 180] on link "Uploads" at bounding box center [63, 189] width 118 height 20
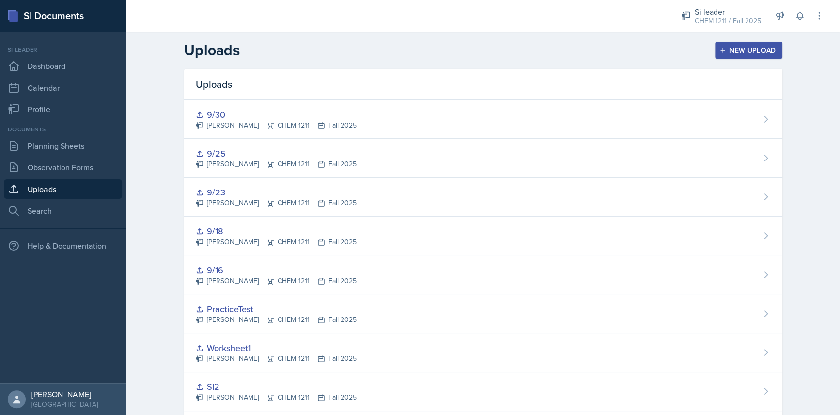
click at [741, 52] on div "New Upload" at bounding box center [748, 50] width 55 height 8
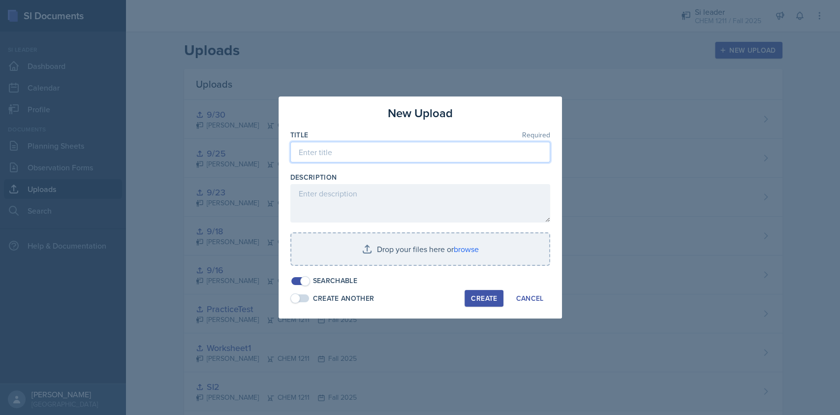
click at [412, 151] on input at bounding box center [420, 152] width 260 height 21
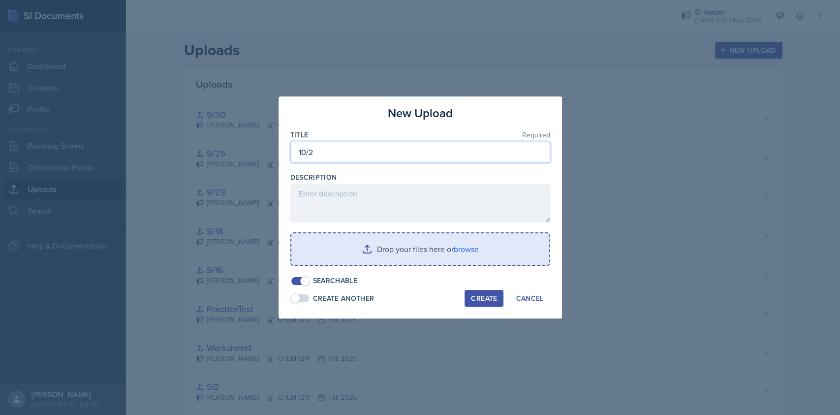
type input "10/2"
click at [425, 243] on input "file" at bounding box center [420, 248] width 258 height 31
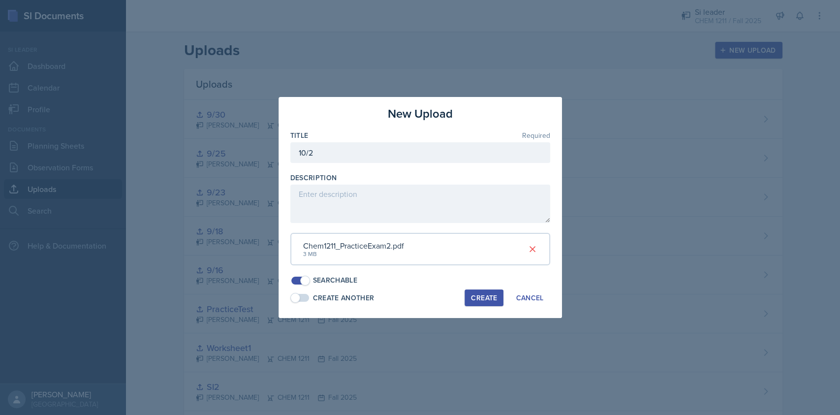
click at [476, 297] on div "Create" at bounding box center [484, 298] width 26 height 8
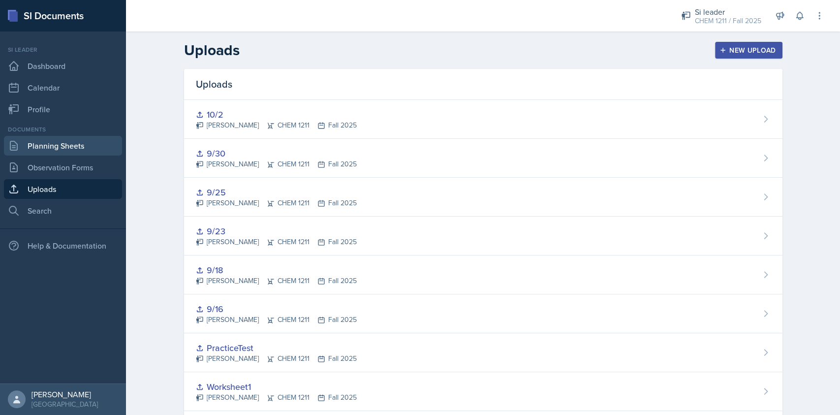
click at [75, 145] on link "Planning Sheets" at bounding box center [63, 146] width 118 height 20
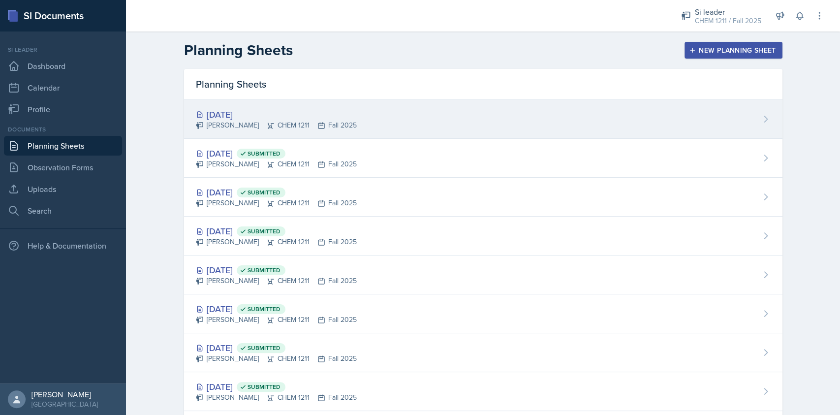
click at [295, 108] on div "[DATE]" at bounding box center [276, 114] width 161 height 13
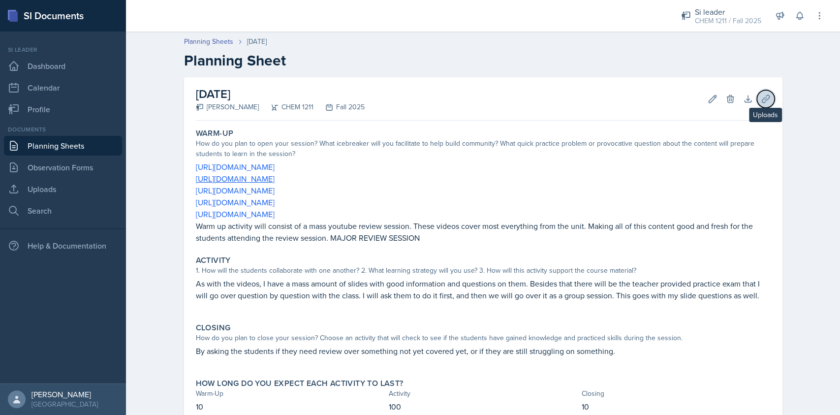
click at [766, 103] on button "Uploads" at bounding box center [766, 99] width 18 height 18
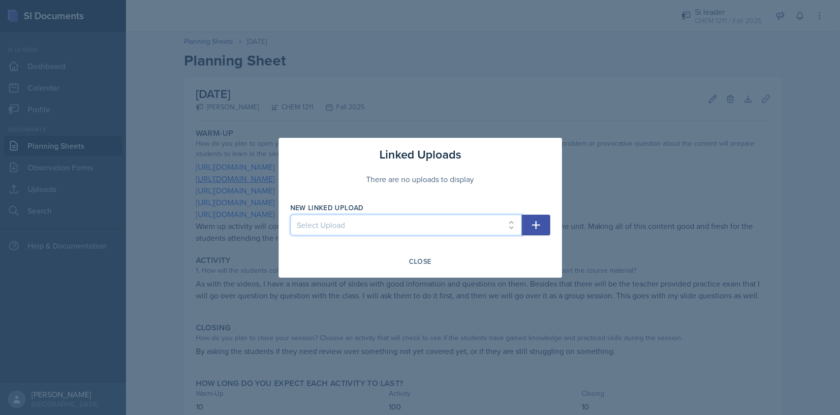
click at [372, 233] on select "Select Upload SI2 8/15 SI1 Worksheet1 PracticeTest 9/16 9/18 9/23 9/25 9/30 10/2" at bounding box center [405, 225] width 231 height 21
select select "549961d5-1558-41ff-8e31-66fe58fa603a"
click at [290, 215] on select "Select Upload SI2 8/15 SI1 Worksheet1 PracticeTest 9/16 9/18 9/23 9/25 9/30 10/2" at bounding box center [405, 225] width 231 height 21
click at [535, 228] on icon "button" at bounding box center [536, 225] width 12 height 12
select select
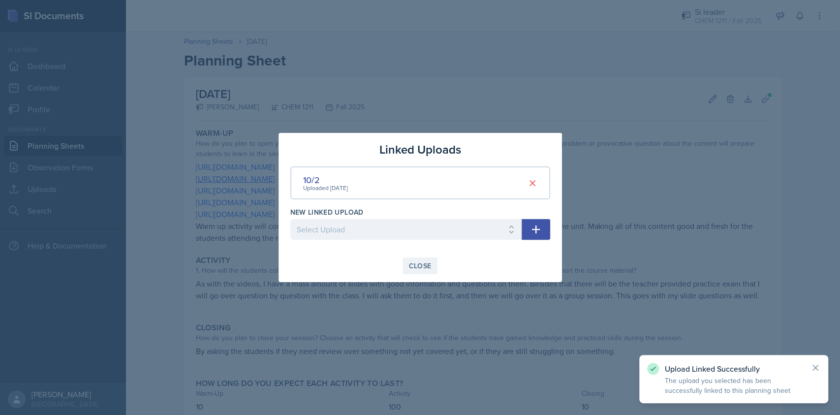
click at [425, 264] on div "Close" at bounding box center [420, 266] width 23 height 8
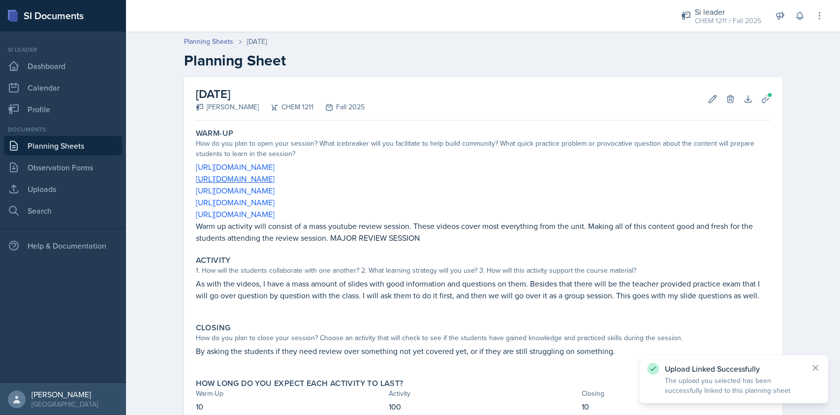
scroll to position [65, 0]
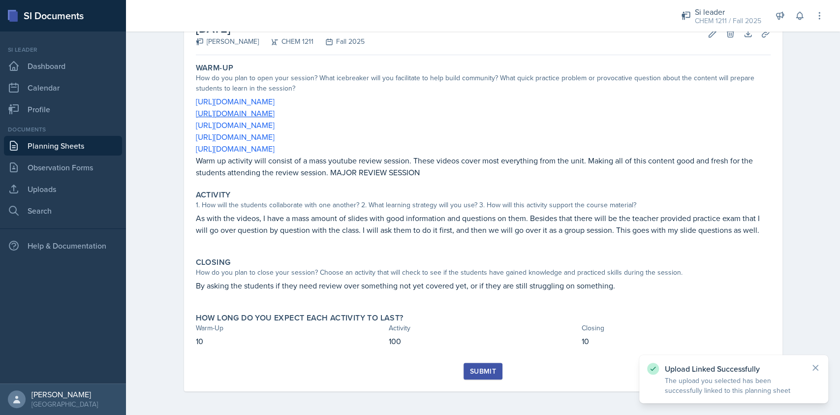
click at [477, 368] on div "Submit" at bounding box center [483, 371] width 26 height 8
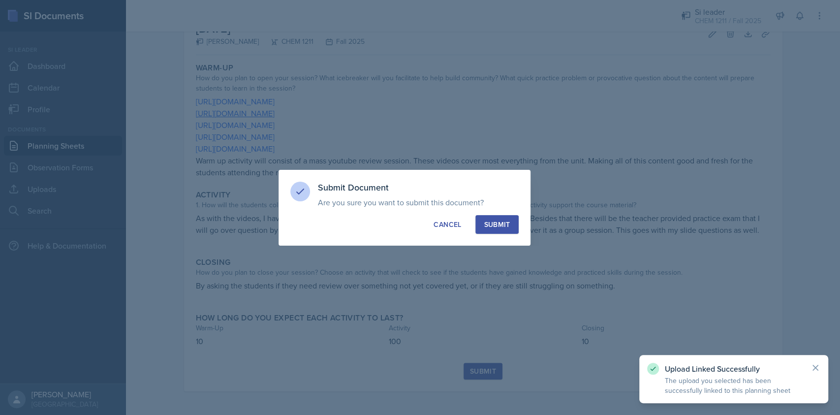
click at [511, 228] on button "Submit" at bounding box center [496, 224] width 43 height 19
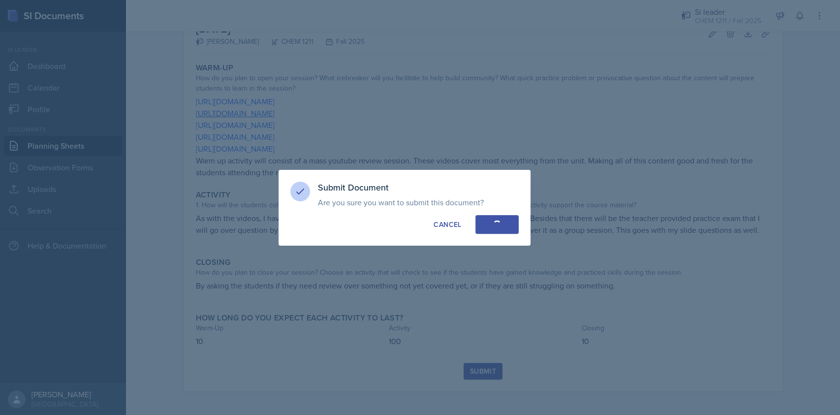
scroll to position [37, 0]
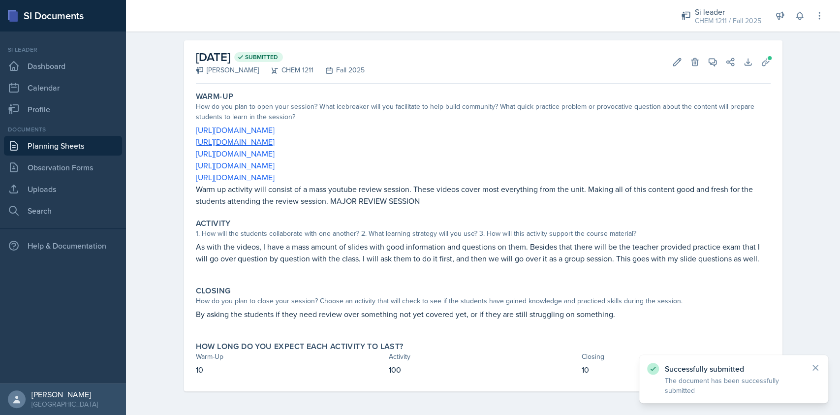
click at [50, 148] on link "Planning Sheets" at bounding box center [63, 146] width 118 height 20
